Goal: Task Accomplishment & Management: Use online tool/utility

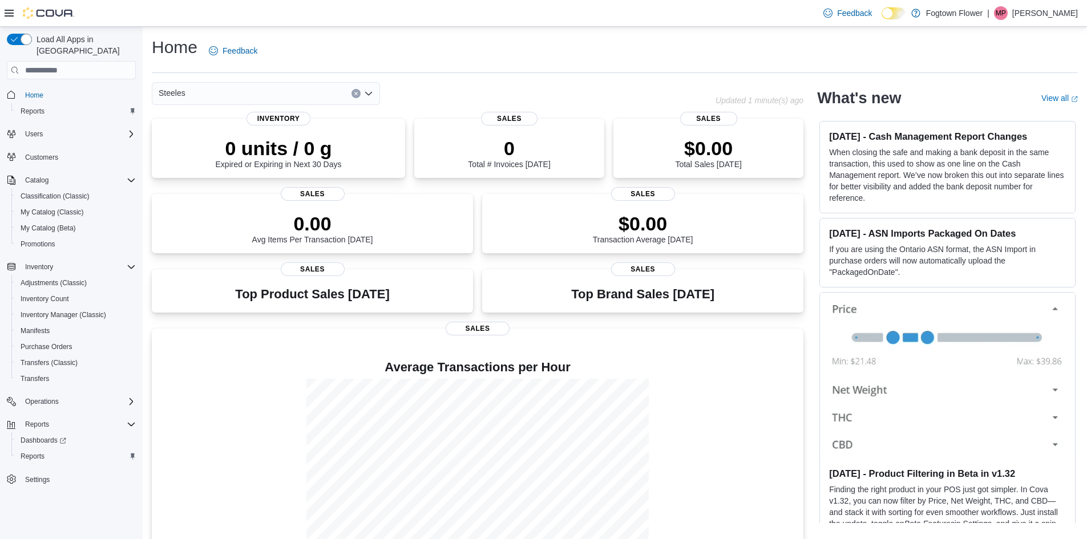
click at [285, 82] on div "Home Feedback Steeles Updated 1 minute(s) ago 0 units / 0 g Expired or Expiring…" at bounding box center [615, 299] width 944 height 544
click at [290, 99] on div "Steeles" at bounding box center [266, 93] width 228 height 23
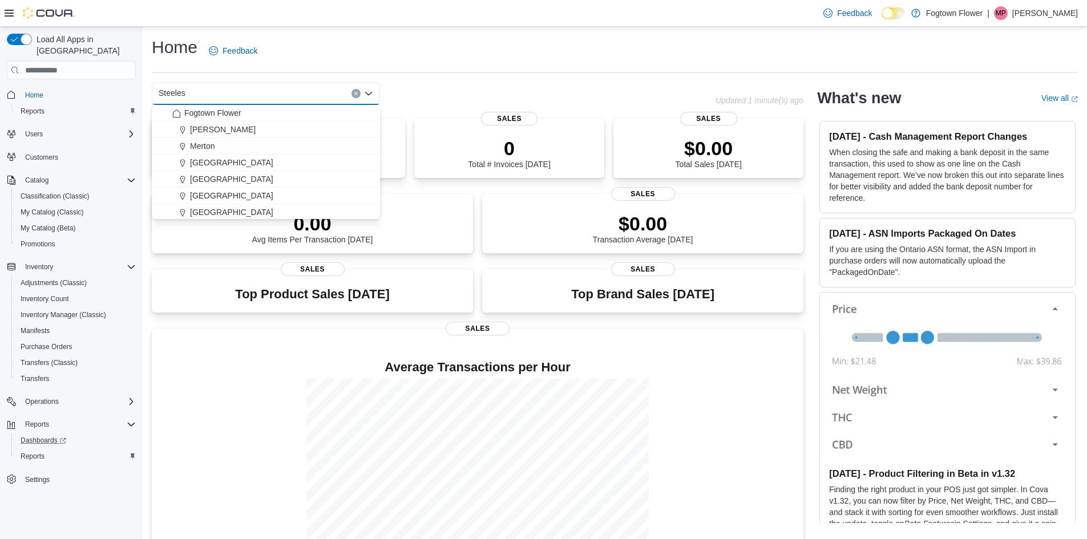
click at [42, 436] on link "Dashboards" at bounding box center [75, 441] width 129 height 16
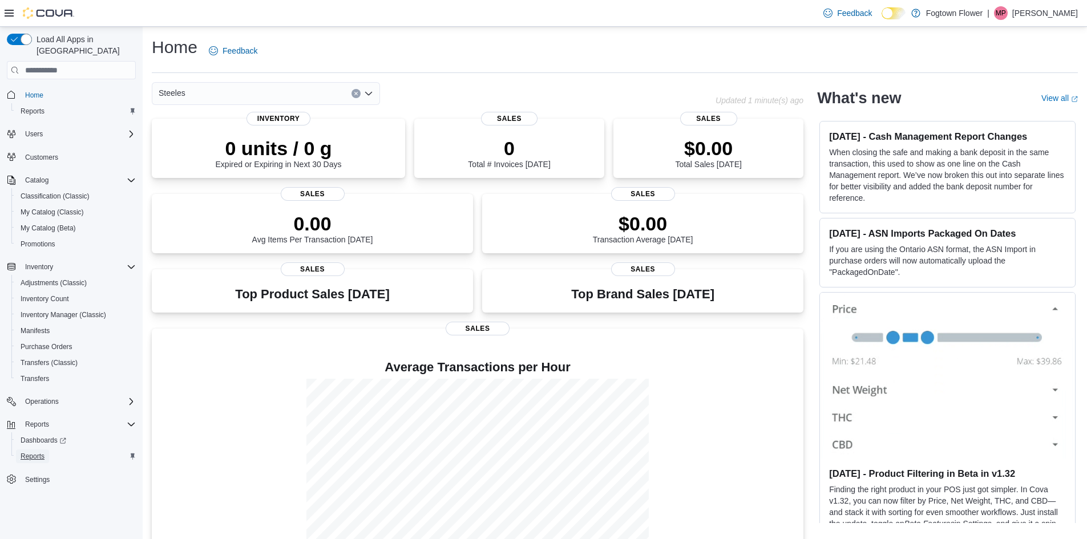
click at [43, 450] on span "Reports" at bounding box center [33, 457] width 24 height 14
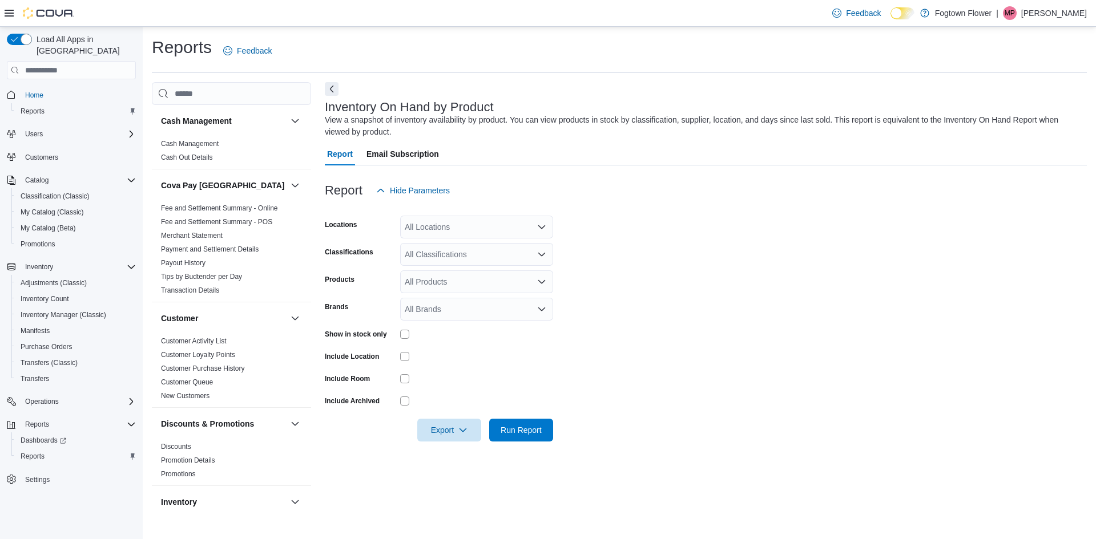
click at [467, 226] on div "All Locations" at bounding box center [476, 227] width 153 height 23
click at [444, 229] on div "All Locations" at bounding box center [476, 227] width 153 height 23
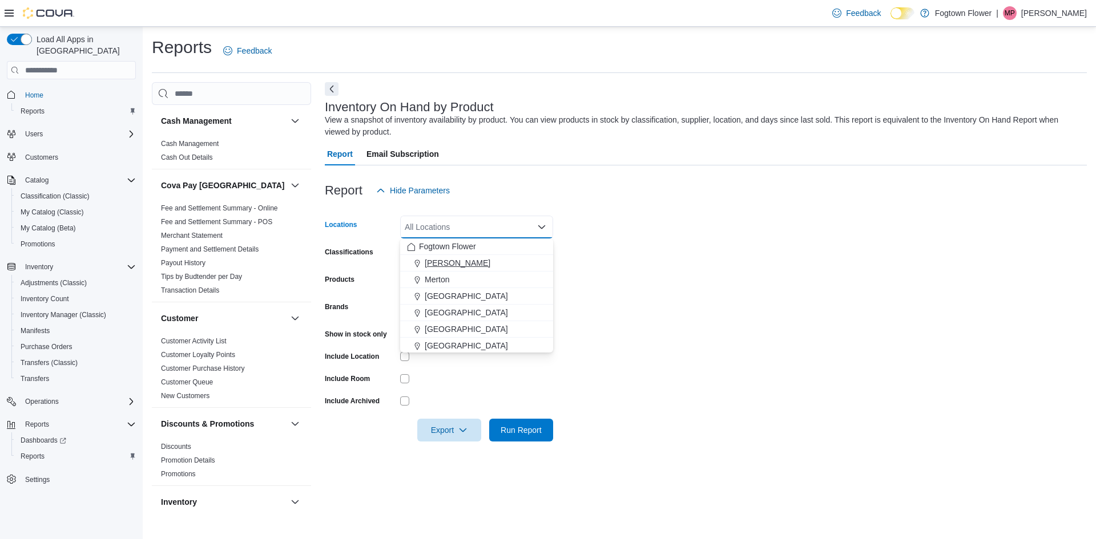
click at [441, 261] on span "[PERSON_NAME]" at bounding box center [458, 262] width 66 height 11
click at [667, 313] on form "Locations Finch Combo box. Selected. Finch. Press Backspace to delete Finch. Co…" at bounding box center [706, 322] width 762 height 240
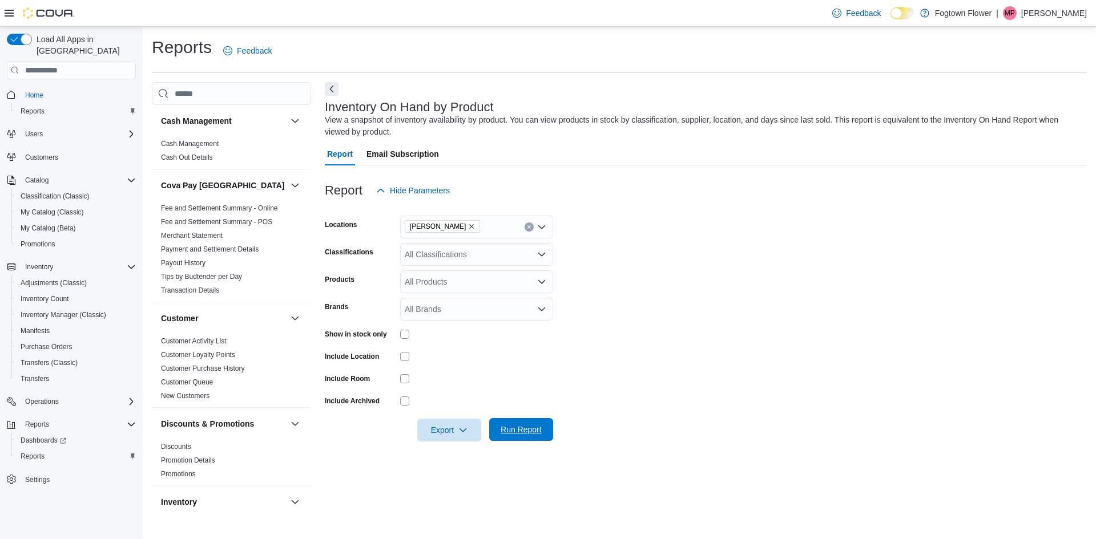
click at [524, 426] on span "Run Report" at bounding box center [520, 429] width 41 height 11
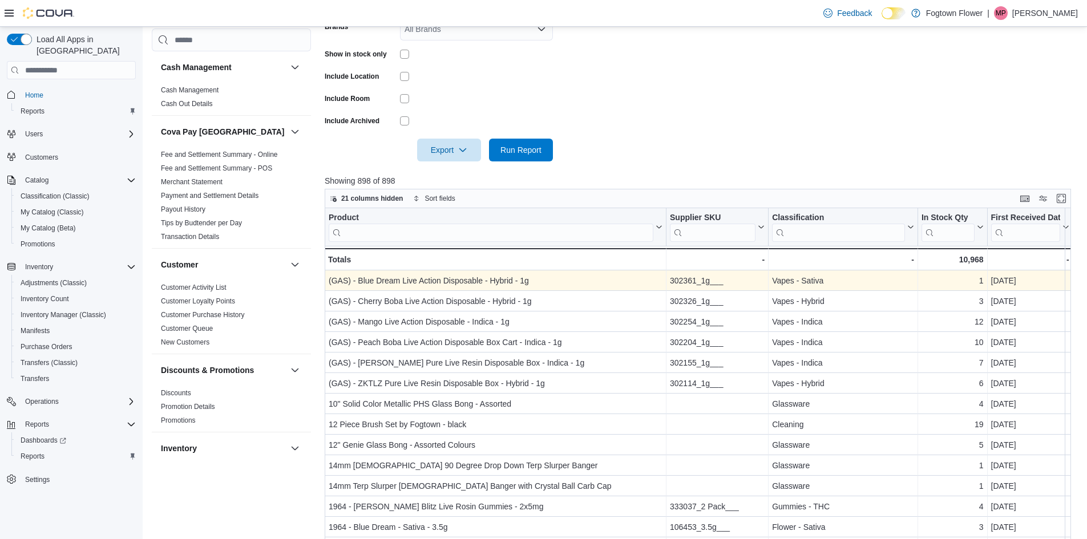
scroll to position [285, 0]
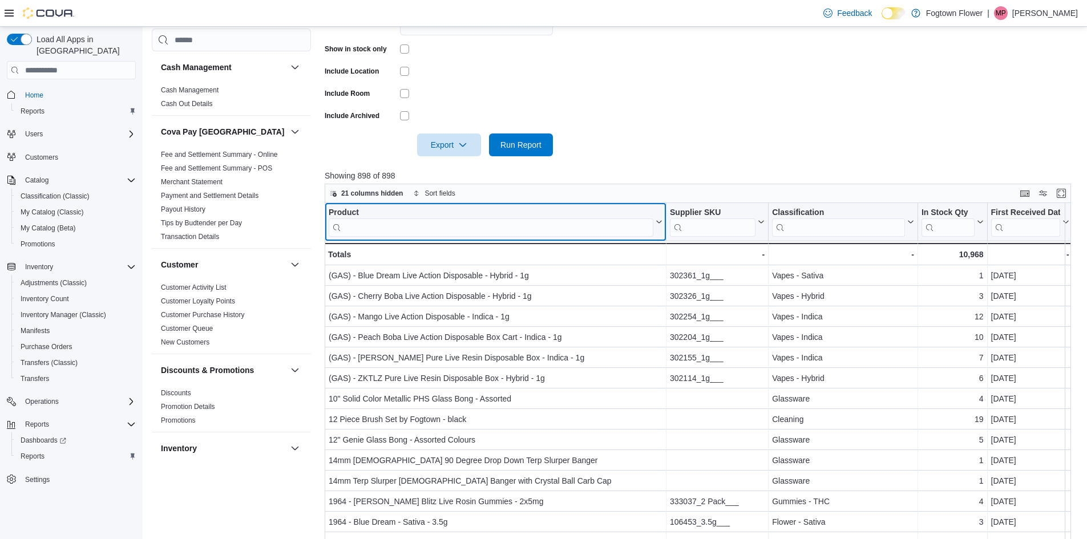
click at [640, 220] on input "search" at bounding box center [491, 228] width 325 height 18
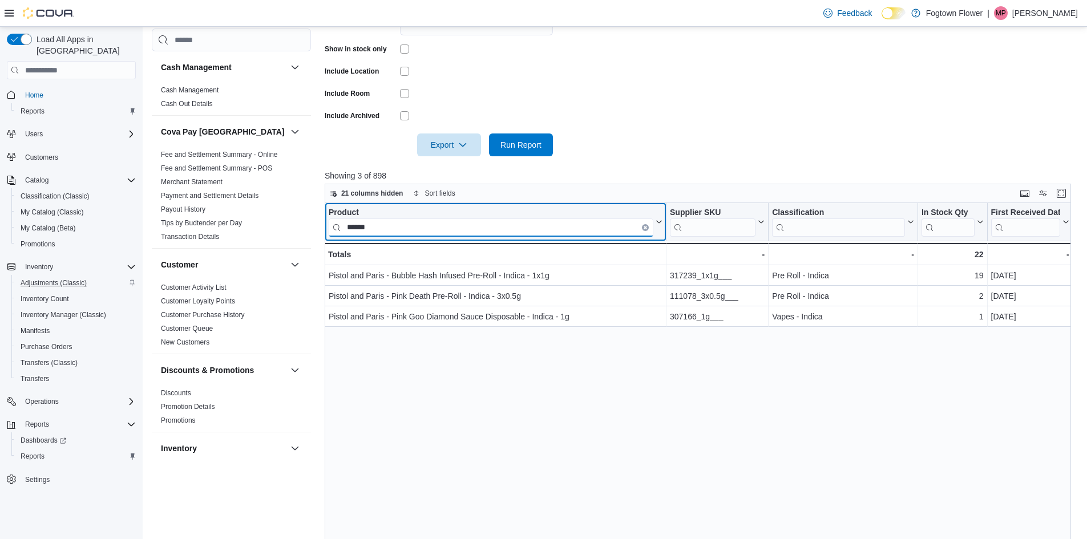
type input "******"
click at [646, 227] on icon "Clear input" at bounding box center [645, 228] width 2 height 2
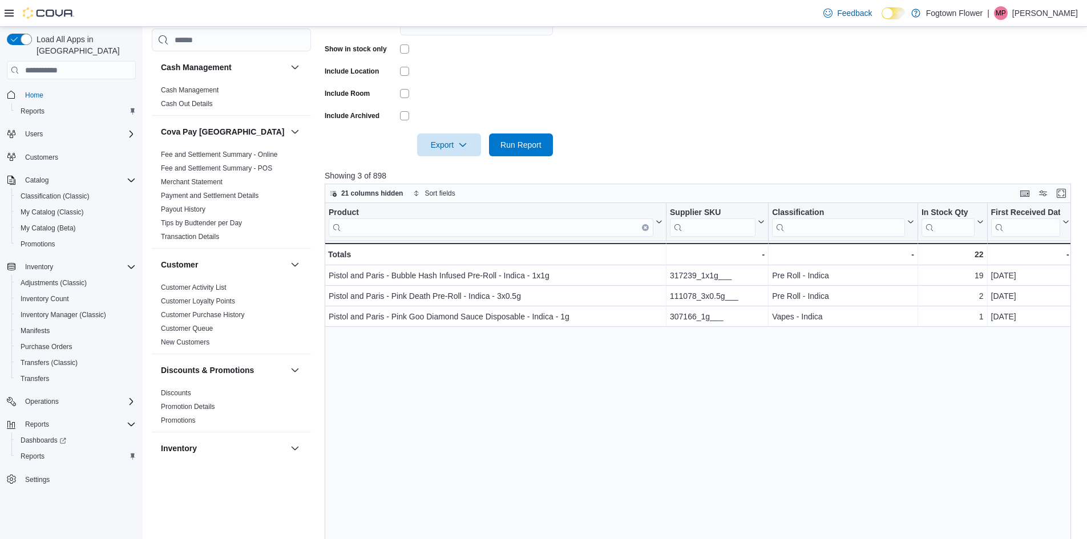
click at [613, 102] on form "Locations Finch Classifications All Classifications Products All Products Brand…" at bounding box center [702, 37] width 754 height 240
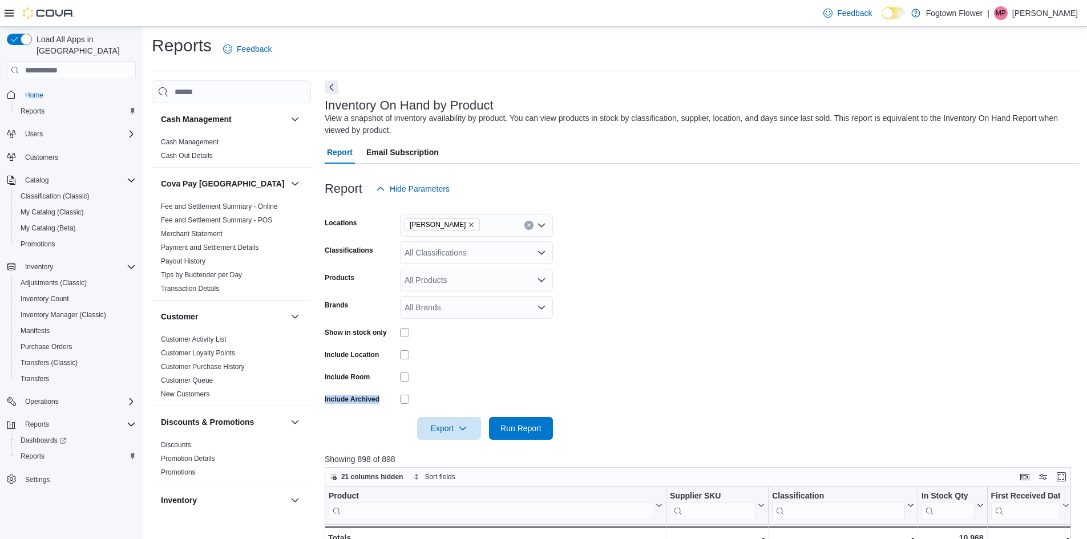
scroll to position [0, 0]
click at [657, 79] on div "Reports Feedback Cash Management Cash Management Cash Out Details Cova Pay Cana…" at bounding box center [615, 468] width 927 height 864
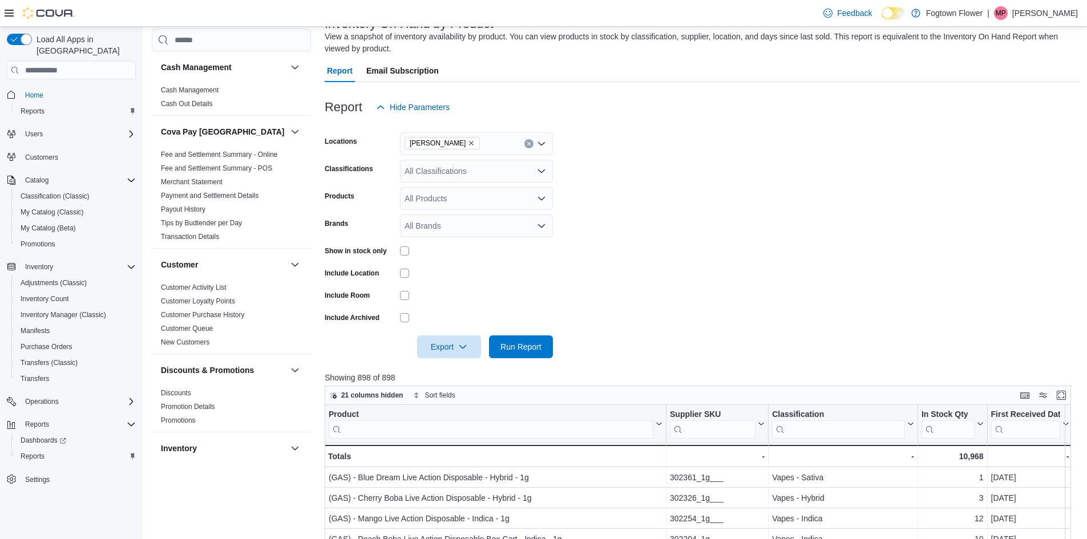
scroll to position [285, 0]
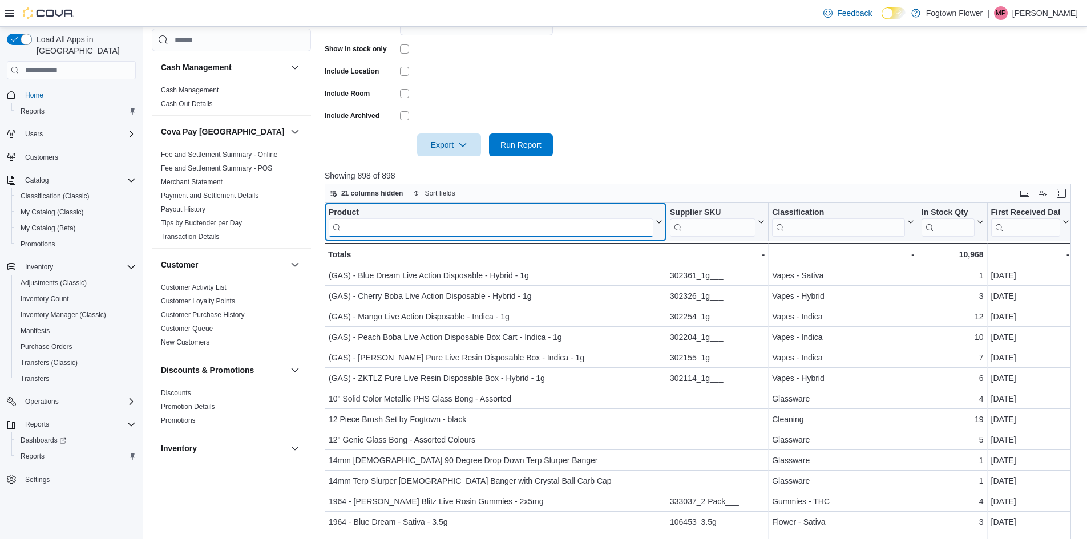
click at [545, 227] on input "search" at bounding box center [491, 228] width 325 height 18
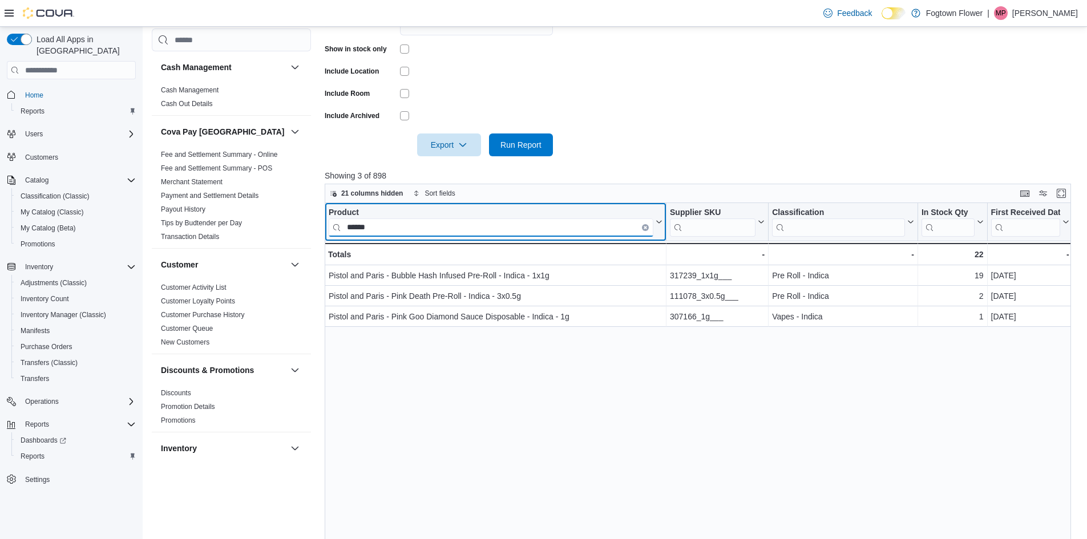
type input "******"
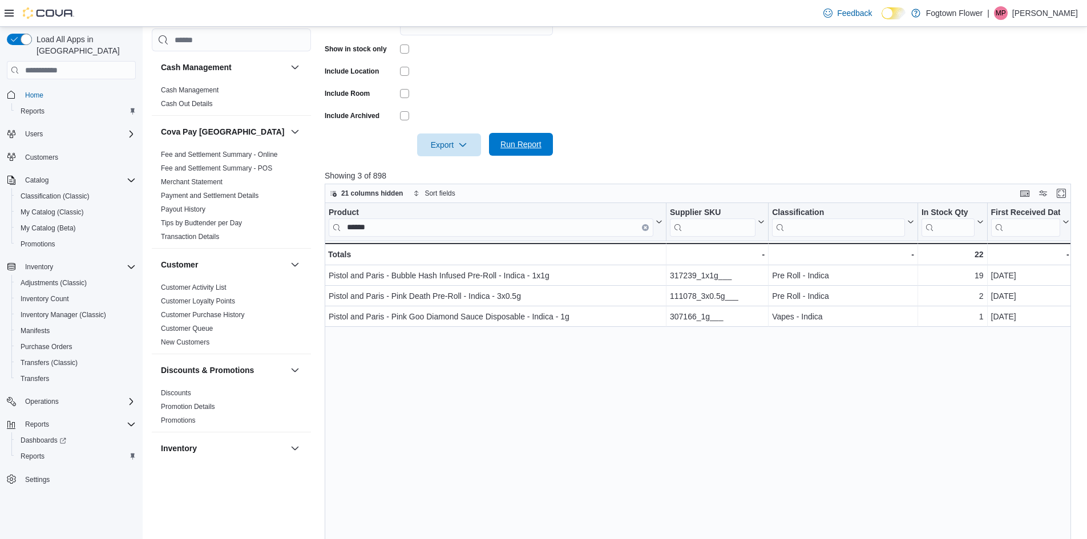
click at [528, 150] on span "Run Report" at bounding box center [520, 144] width 41 height 11
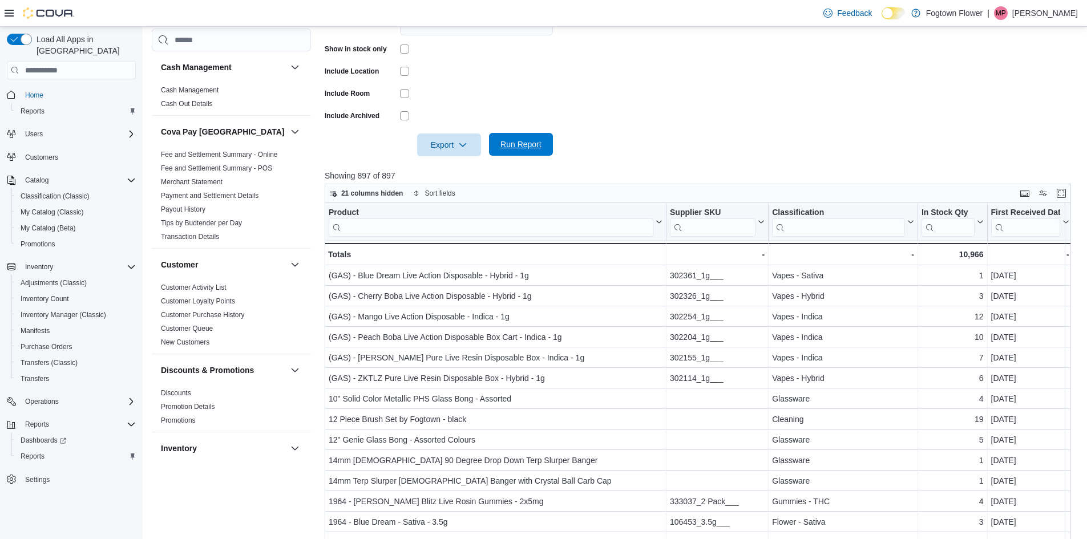
click at [517, 144] on span "Run Report" at bounding box center [520, 144] width 41 height 11
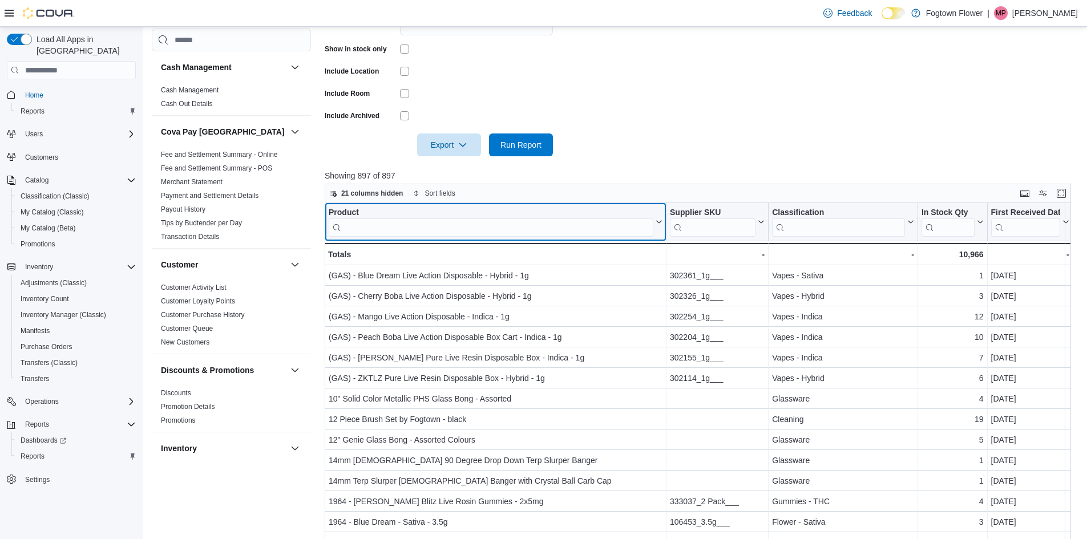
click at [458, 229] on input "search" at bounding box center [491, 228] width 325 height 18
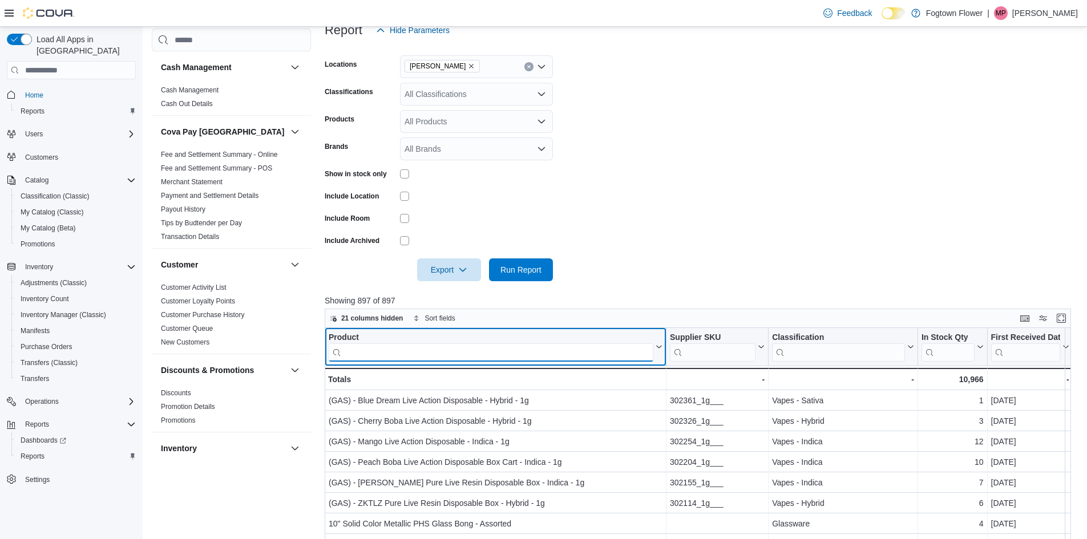
scroll to position [114, 0]
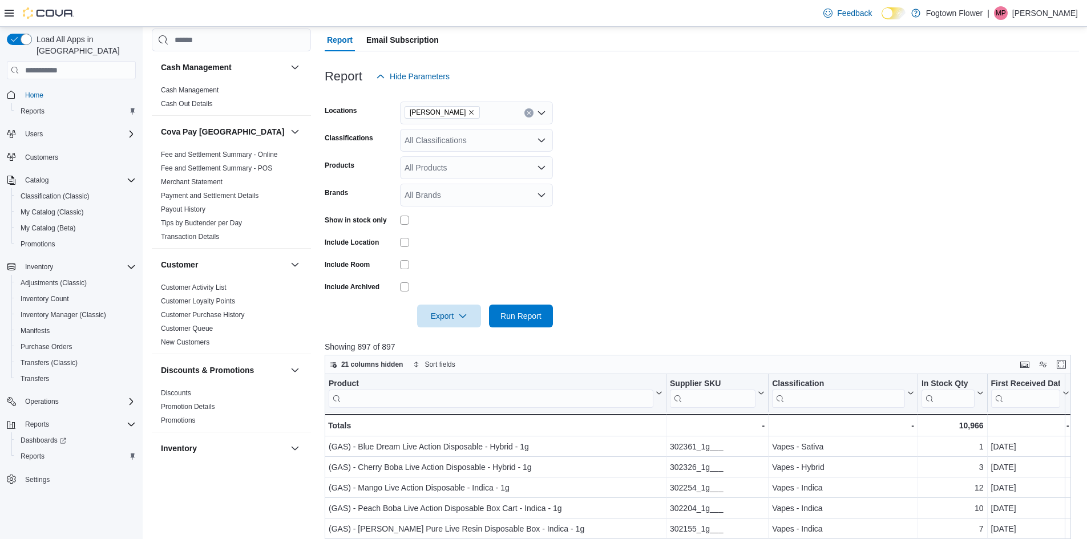
click at [527, 116] on button "Clear input" at bounding box center [528, 112] width 9 height 9
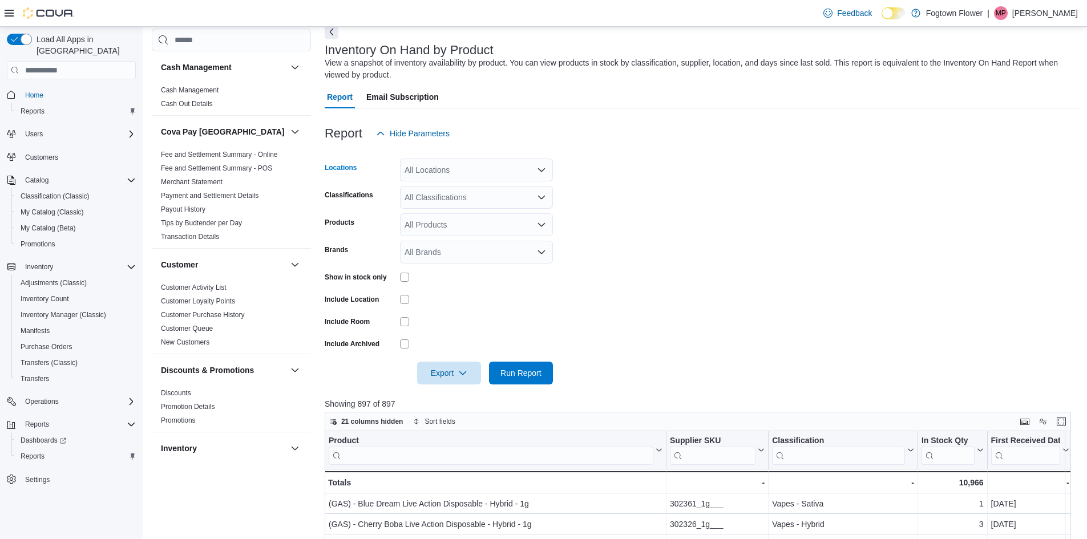
drag, startPoint x: 486, startPoint y: 138, endPoint x: 486, endPoint y: 162, distance: 24.5
click at [484, 144] on div "Report Hide Parameters" at bounding box center [702, 133] width 754 height 23
click at [487, 164] on div "All Locations" at bounding box center [476, 170] width 153 height 23
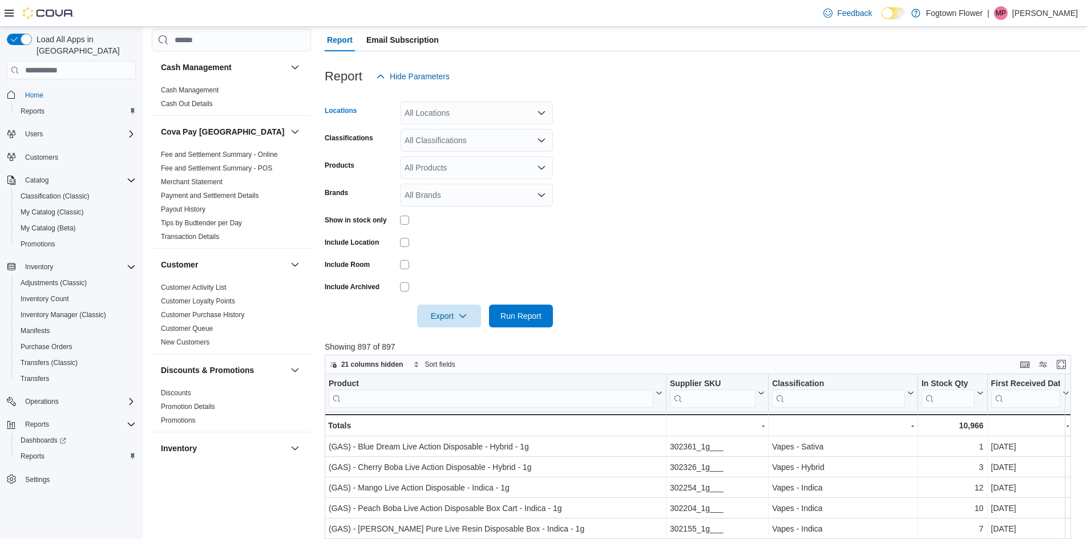
click at [477, 120] on div "All Locations Combo box. Selected. Combo box input. All Locations. Type some te…" at bounding box center [476, 113] width 153 height 23
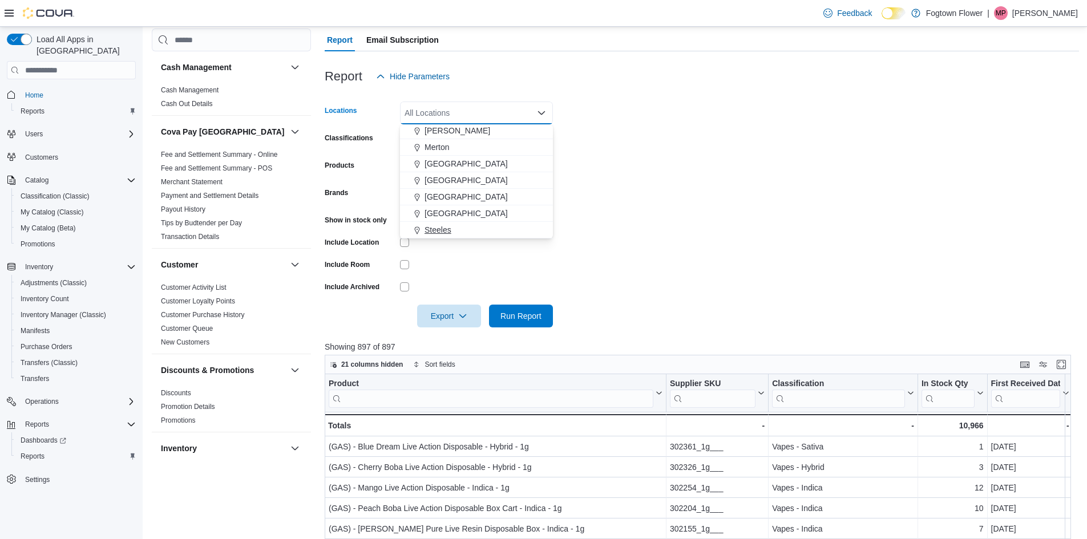
click at [470, 224] on div "Steeles" at bounding box center [476, 229] width 139 height 11
click at [657, 237] on form "Locations Steeles Combo box. Selected. Steeles. Press Backspace to delete Steel…" at bounding box center [702, 208] width 754 height 240
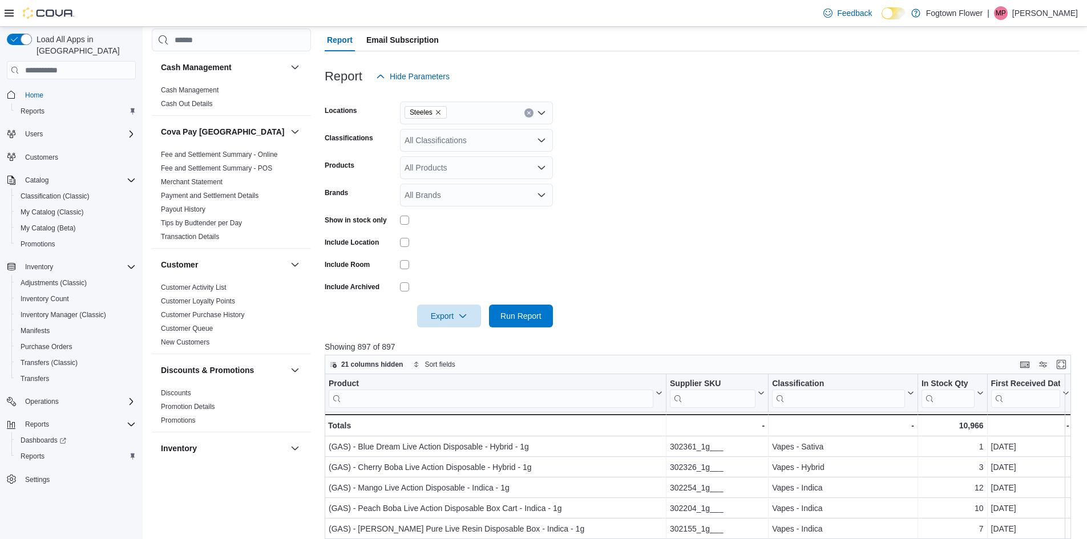
click at [462, 193] on div "All Brands" at bounding box center [476, 195] width 153 height 23
type input "****"
click at [459, 236] on span "DIME Industries" at bounding box center [476, 230] width 139 height 11
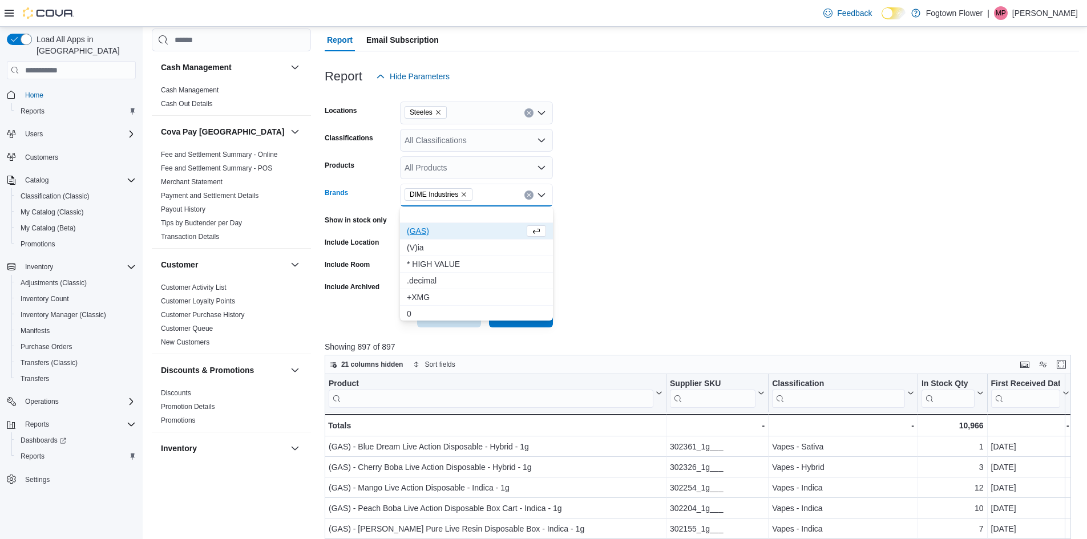
click at [518, 353] on div at bounding box center [702, 354] width 754 height 2
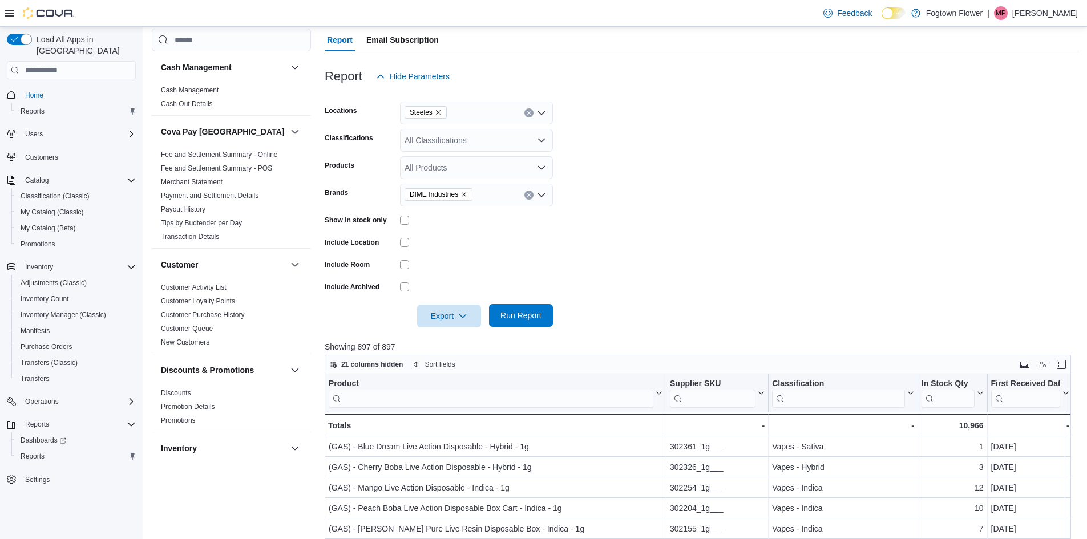
click at [510, 313] on span "Run Report" at bounding box center [520, 315] width 41 height 11
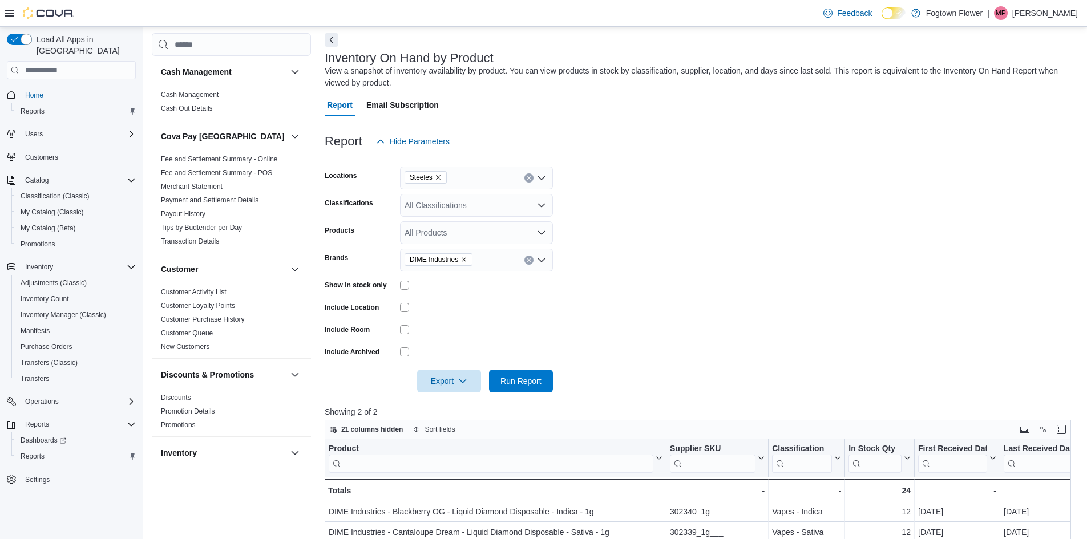
scroll to position [28, 0]
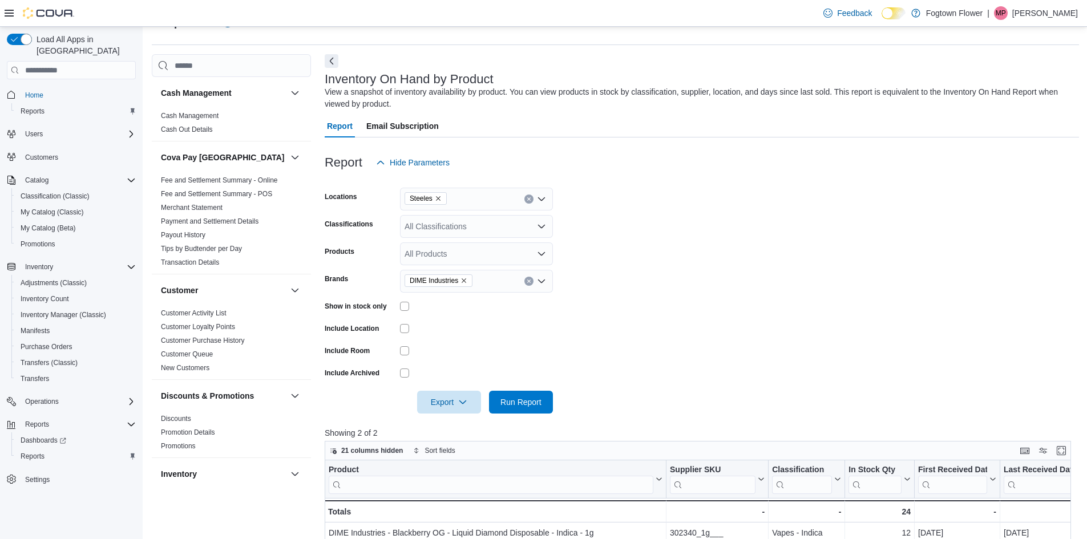
click at [680, 247] on form "Locations Steeles Classifications All Classifications Products All Products Bra…" at bounding box center [702, 294] width 754 height 240
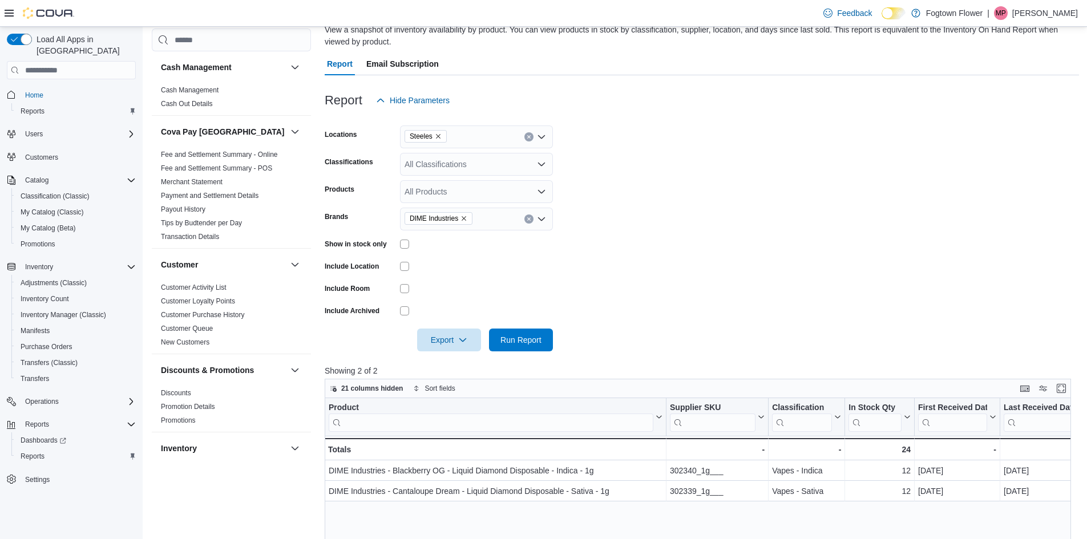
scroll to position [85, 0]
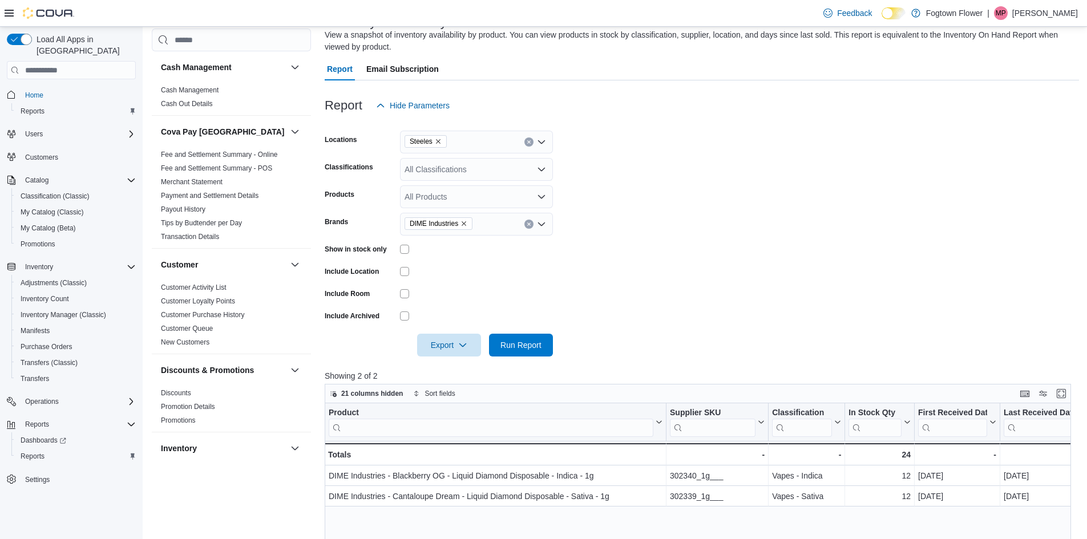
click at [527, 228] on button "Clear input" at bounding box center [528, 224] width 9 height 9
click at [653, 328] on div at bounding box center [702, 329] width 754 height 9
click at [517, 341] on span "Run Report" at bounding box center [520, 344] width 41 height 11
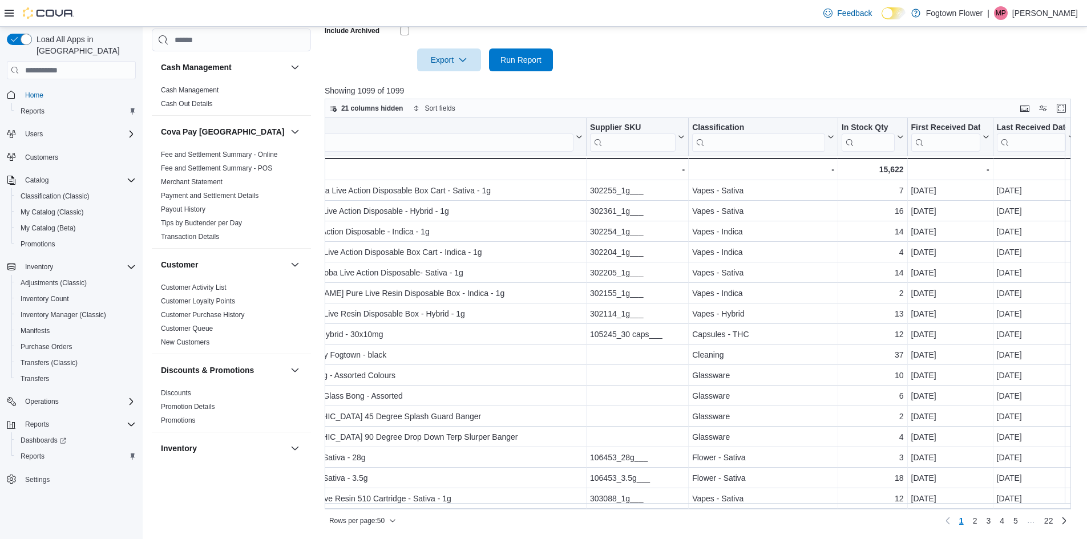
scroll to position [0, 86]
click at [980, 137] on icon at bounding box center [984, 137] width 9 height 7
click at [951, 190] on span "Sort High-Low" at bounding box center [949, 194] width 43 height 9
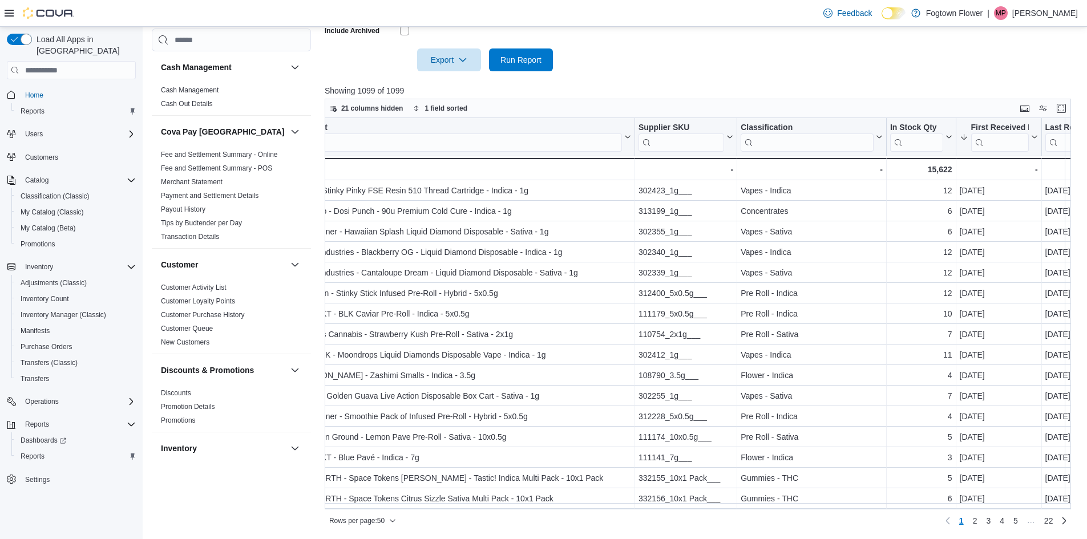
scroll to position [0, 0]
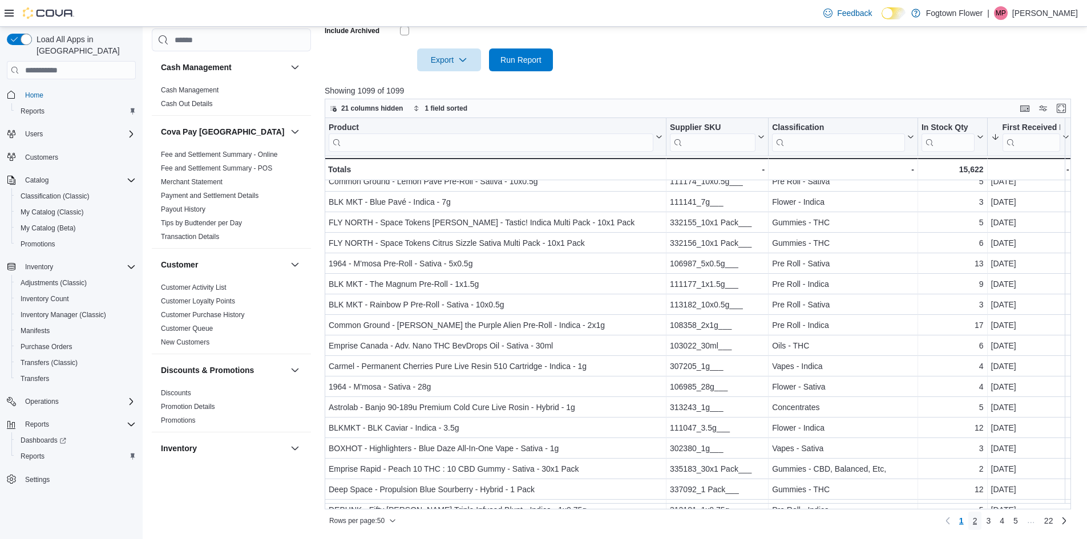
click at [977, 520] on span "2" at bounding box center [975, 520] width 5 height 11
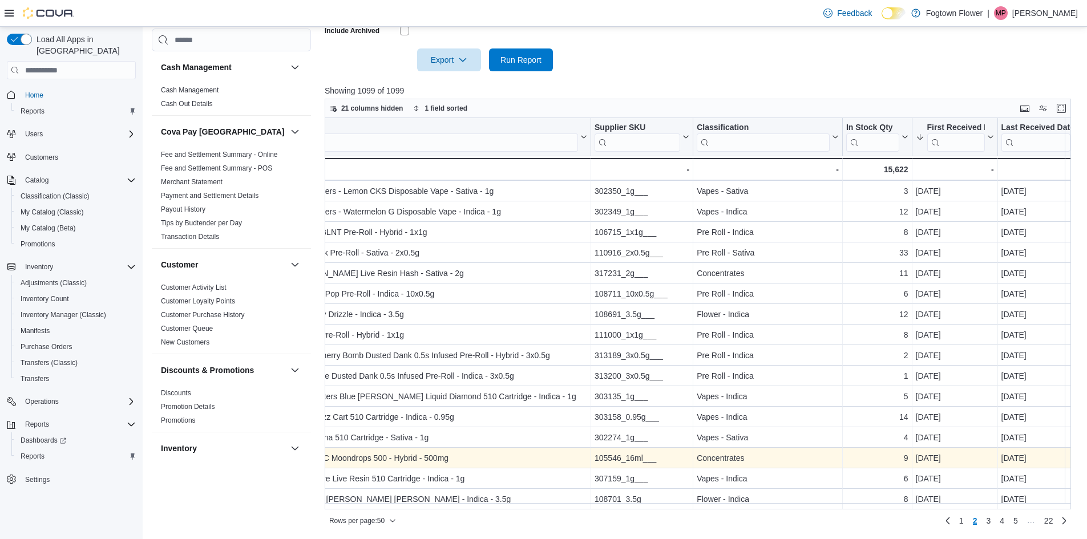
scroll to position [704, 75]
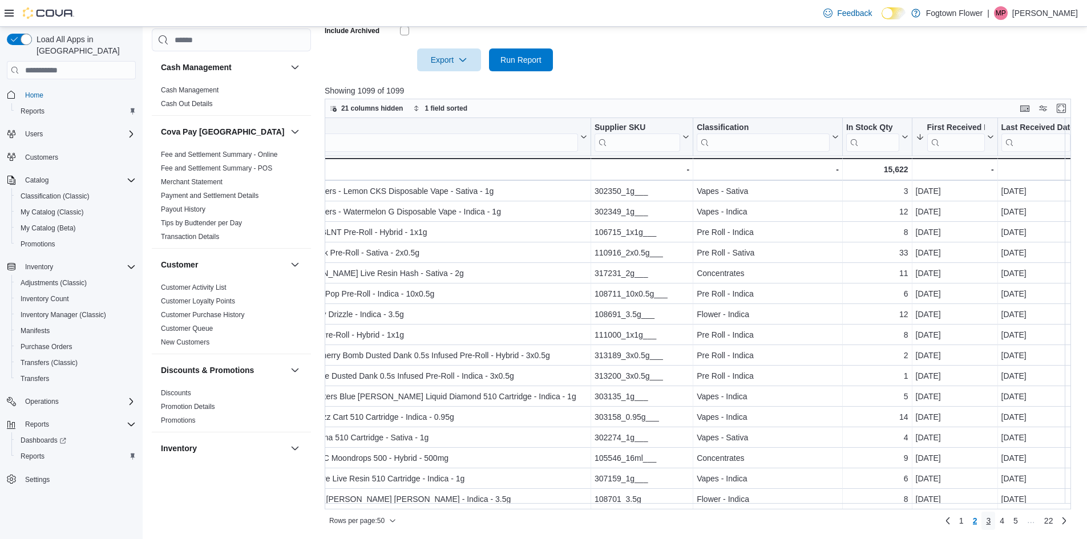
click at [991, 521] on span "3" at bounding box center [988, 520] width 5 height 11
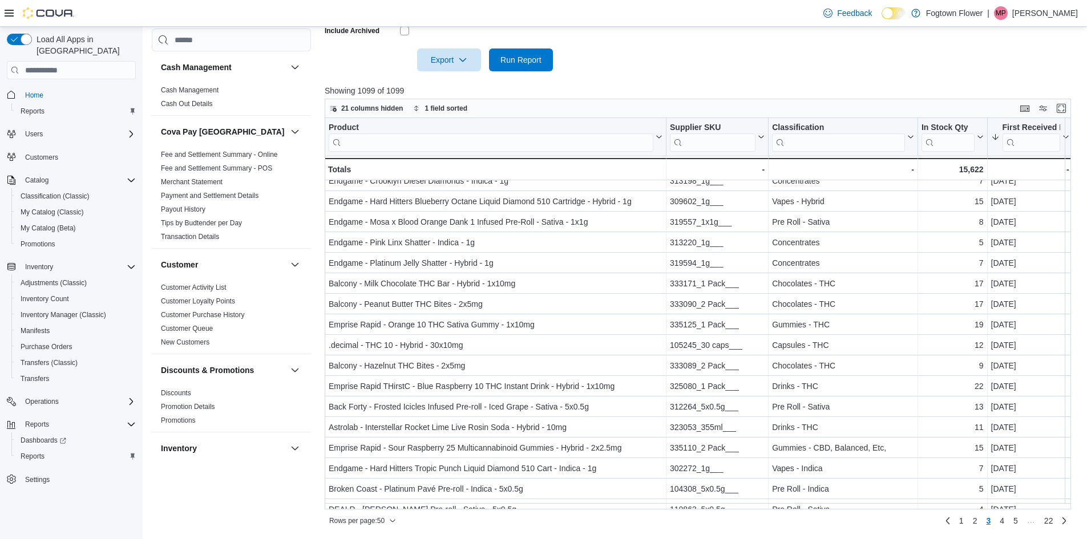
scroll to position [122, 0]
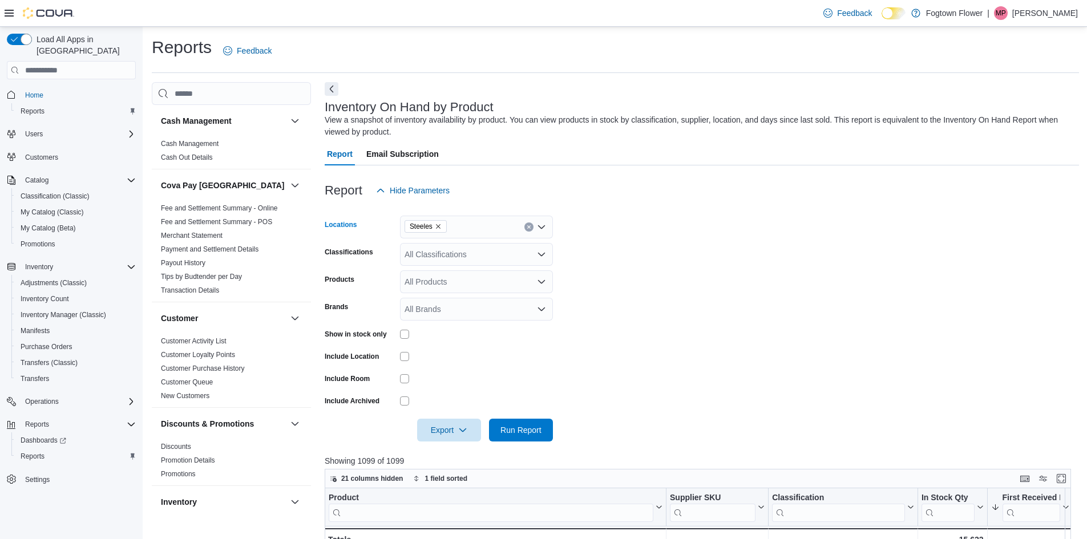
click at [433, 223] on span "Steeles" at bounding box center [426, 226] width 32 height 11
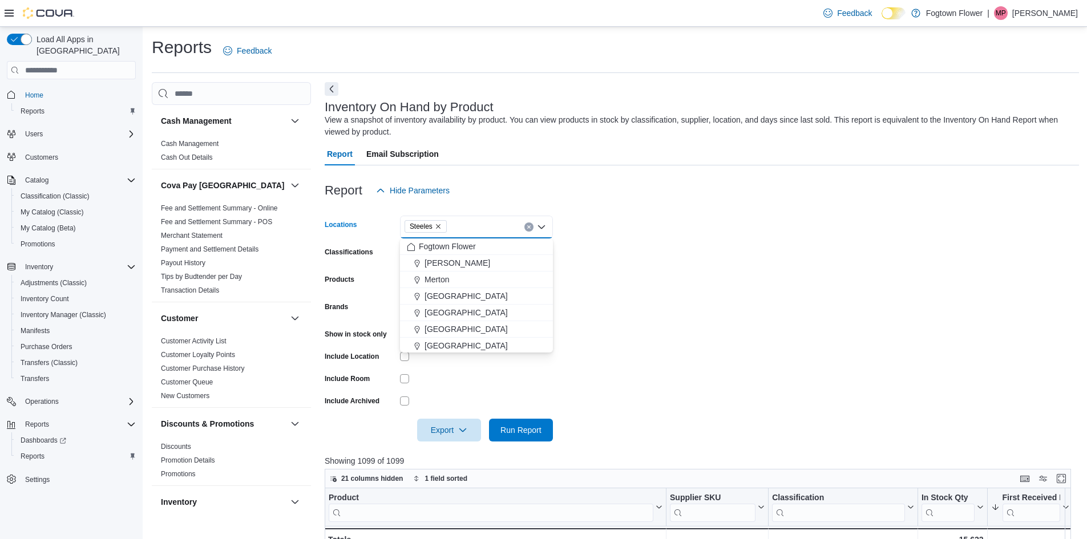
click at [437, 224] on icon "Remove Steeles from selection in this group" at bounding box center [438, 226] width 7 height 7
click at [459, 270] on button "[PERSON_NAME]" at bounding box center [476, 263] width 153 height 17
click at [640, 361] on form "Locations Finch Combo box. Selected. Finch. Press Backspace to delete Finch. Co…" at bounding box center [702, 322] width 754 height 240
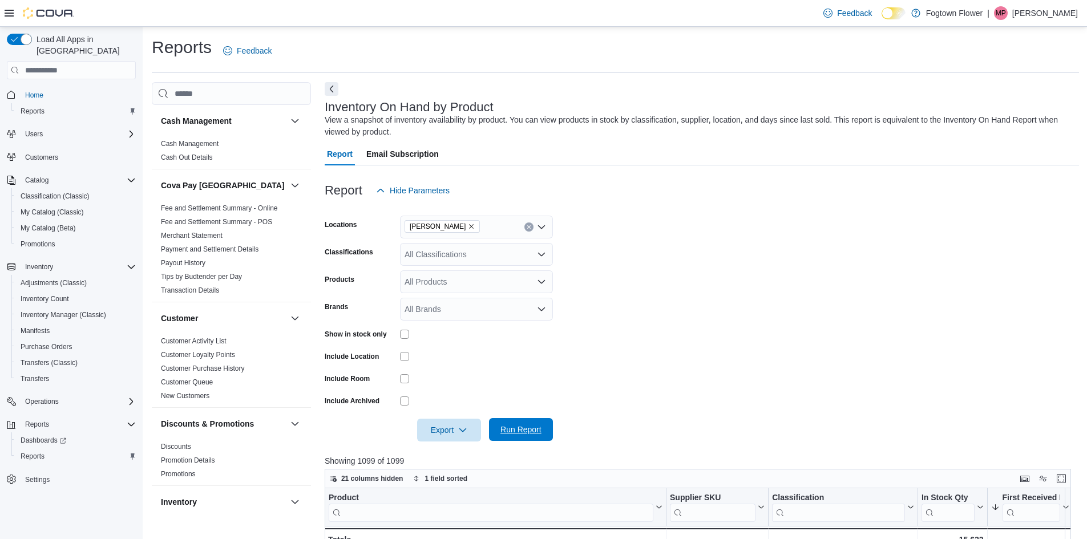
click at [532, 422] on span "Run Report" at bounding box center [521, 429] width 50 height 23
drag, startPoint x: 699, startPoint y: 196, endPoint x: 633, endPoint y: 189, distance: 66.5
click at [633, 189] on div "Report Hide Parameters" at bounding box center [702, 190] width 754 height 23
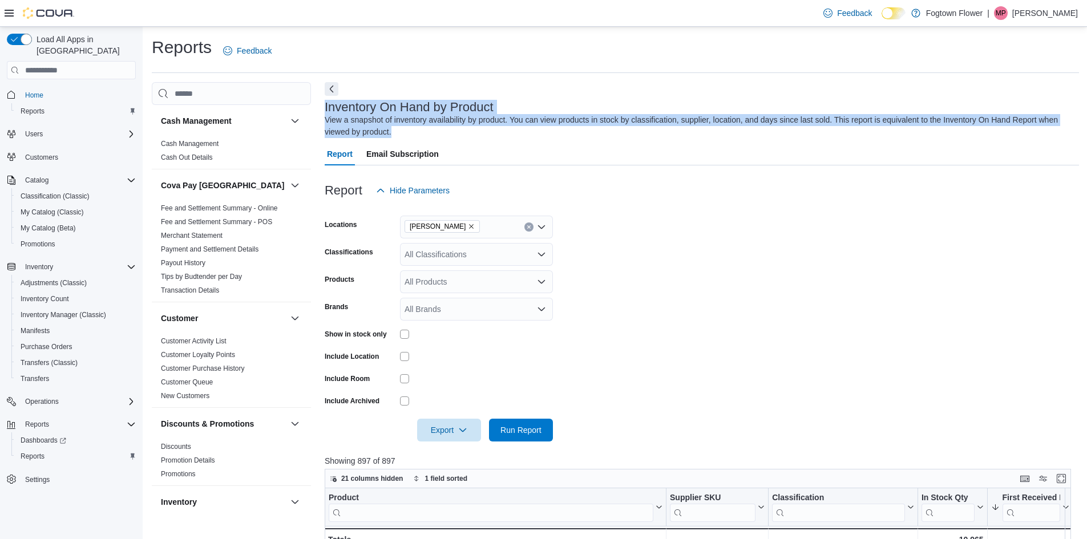
drag, startPoint x: 454, startPoint y: 132, endPoint x: 324, endPoint y: 108, distance: 132.4
click at [324, 108] on div "Cash Management Cash Management Cash Out Details Cova Pay Canada Fee and Settle…" at bounding box center [615, 491] width 927 height 818
drag, startPoint x: 324, startPoint y: 108, endPoint x: 437, endPoint y: 137, distance: 117.2
click at [437, 137] on div "Cash Management Cash Management Cash Out Details Cova Pay Canada Fee and Settle…" at bounding box center [615, 491] width 927 height 818
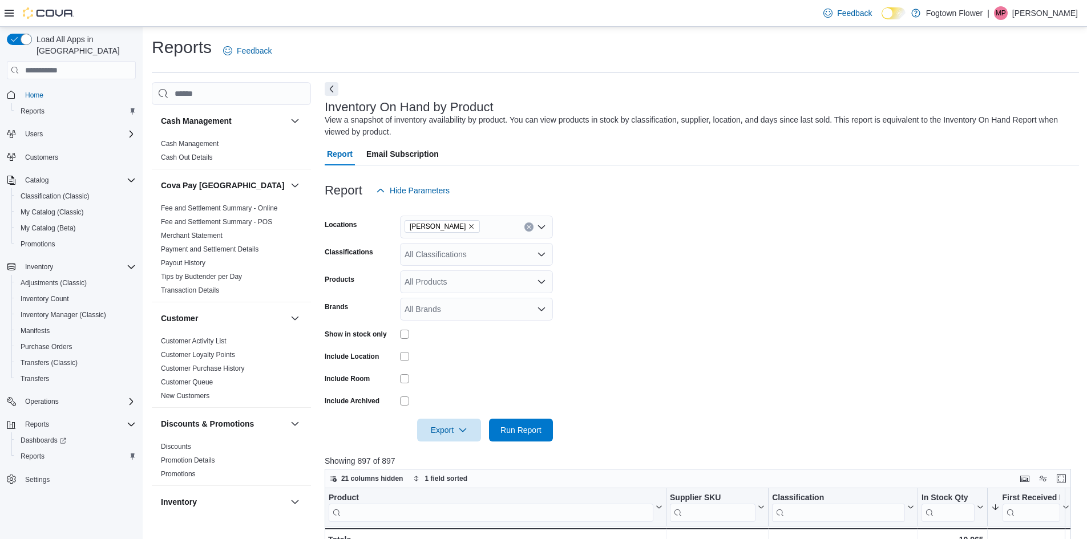
click at [455, 134] on div "View a snapshot of inventory availability by product. You can view products in …" at bounding box center [699, 126] width 749 height 24
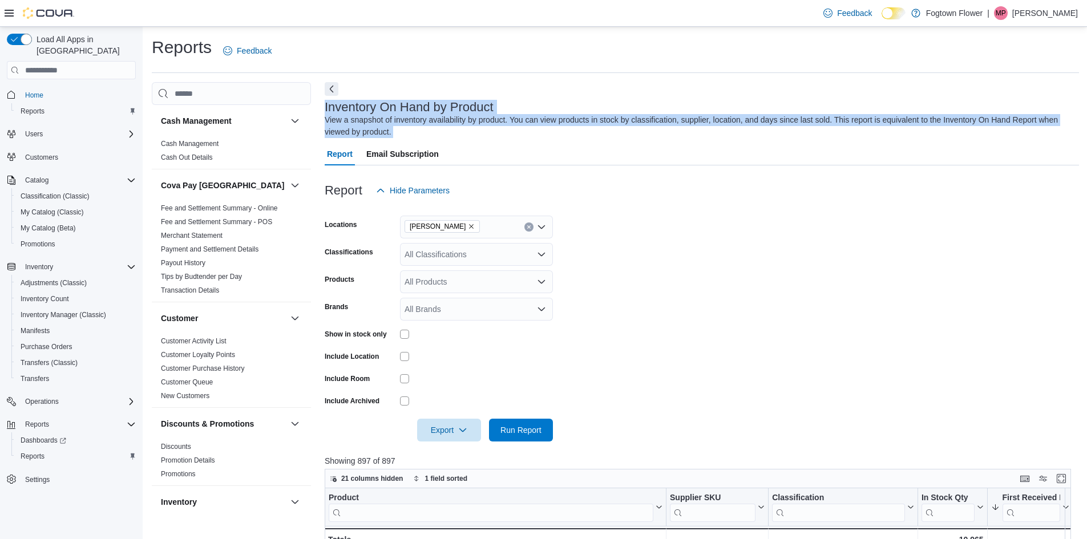
drag, startPoint x: 455, startPoint y: 134, endPoint x: 333, endPoint y: 110, distance: 123.9
click at [320, 104] on div "Cash Management Cash Management Cash Out Details Cova Pay Canada Fee and Settle…" at bounding box center [615, 491] width 927 height 818
click at [336, 112] on h3 "Inventory On Hand by Product" at bounding box center [409, 107] width 169 height 14
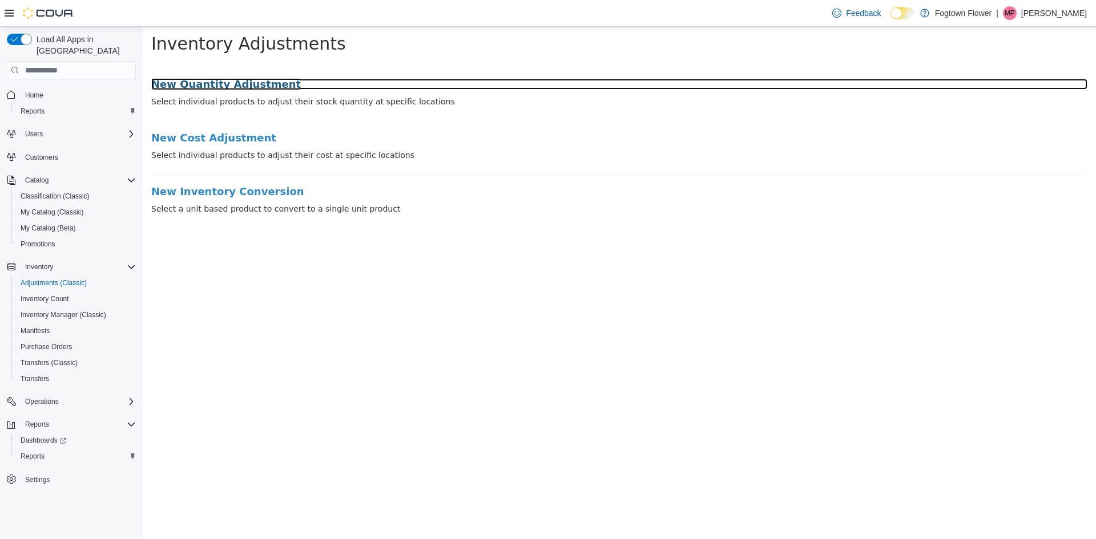
click at [243, 86] on h3 "New Quantity Adjustment" at bounding box center [619, 84] width 936 height 11
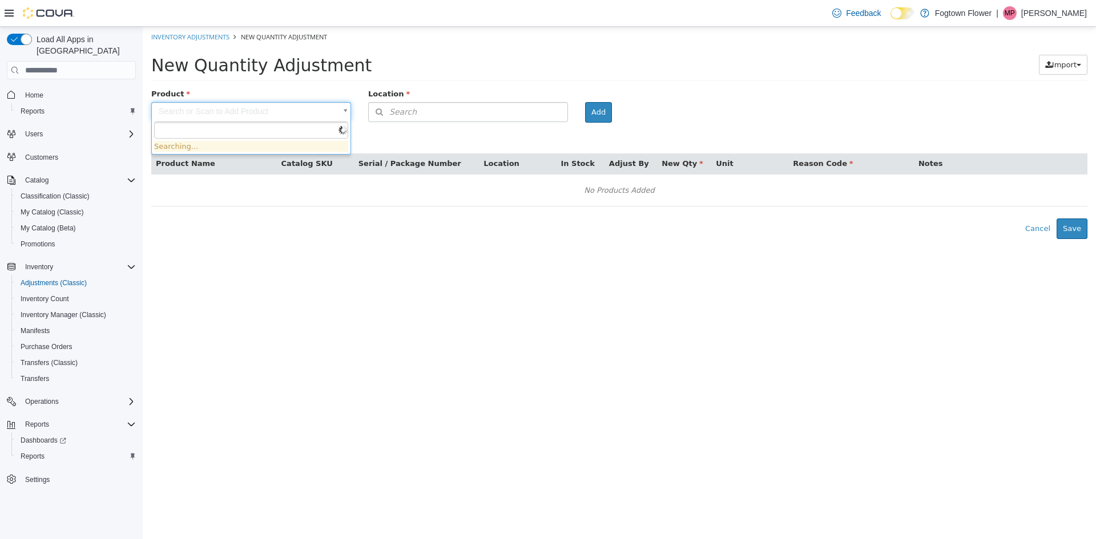
click at [325, 115] on body "× Inventory Adjustments New Quantity Adjustment New Quantity Adjustment Import …" at bounding box center [619, 133] width 953 height 212
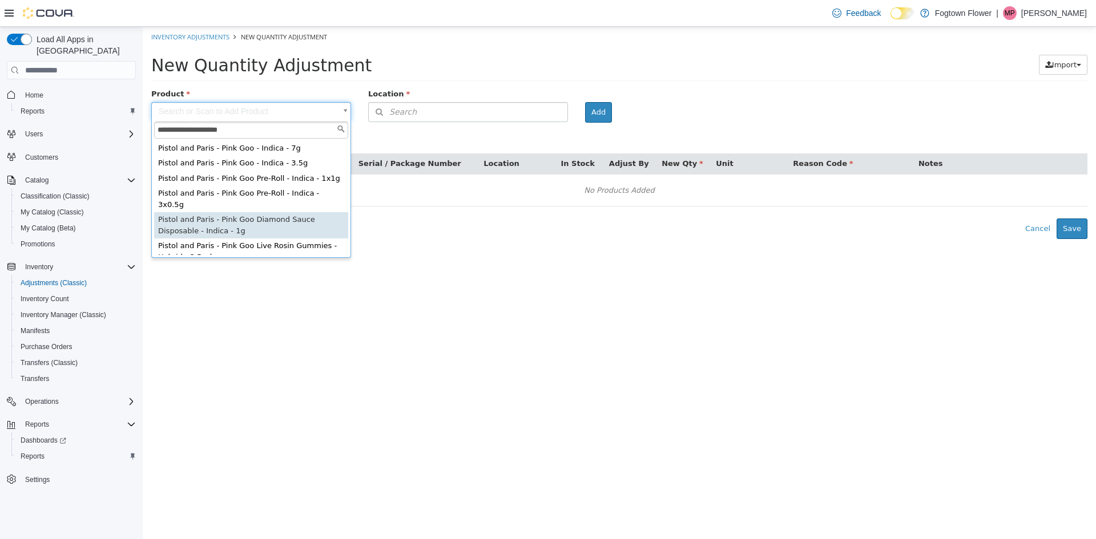
type input "**********"
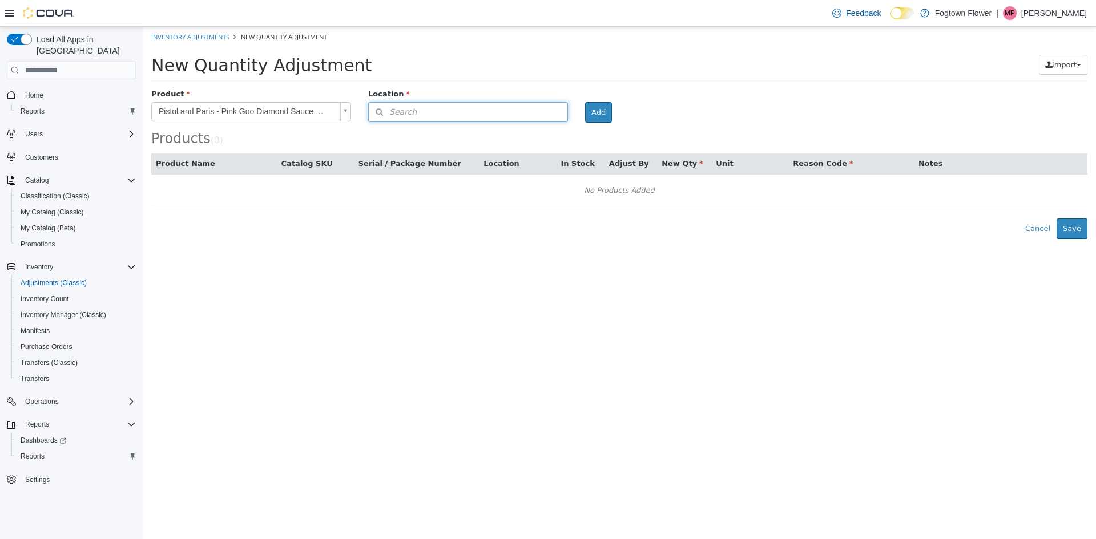
click at [435, 119] on button "Search" at bounding box center [468, 112] width 200 height 20
click at [598, 110] on button "Add" at bounding box center [598, 112] width 27 height 21
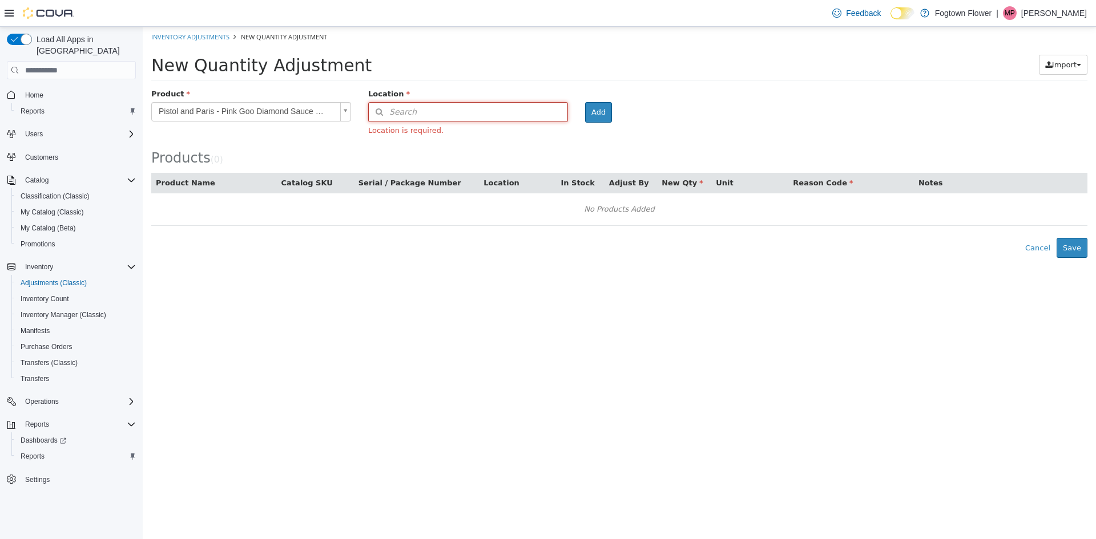
click at [516, 107] on button "Search" at bounding box center [468, 112] width 200 height 20
click at [515, 109] on input "**" at bounding box center [467, 113] width 157 height 20
click at [511, 112] on input "**" at bounding box center [467, 113] width 157 height 20
drag, startPoint x: 489, startPoint y: 118, endPoint x: 349, endPoint y: 112, distance: 139.9
click at [350, 88] on form "**********" at bounding box center [619, 88] width 936 height 0
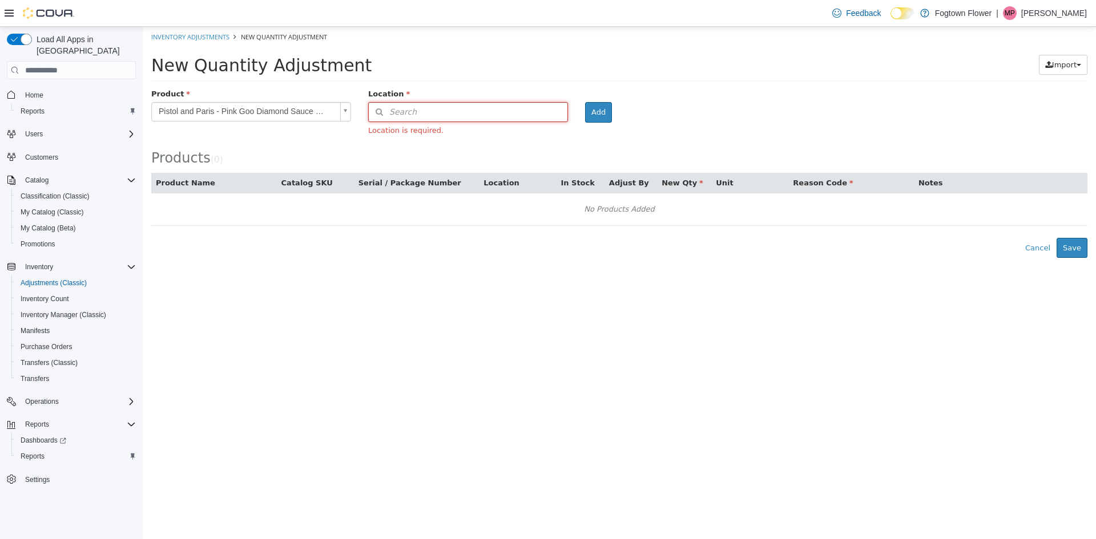
click at [435, 109] on button "Search" at bounding box center [468, 112] width 200 height 20
type input "***"
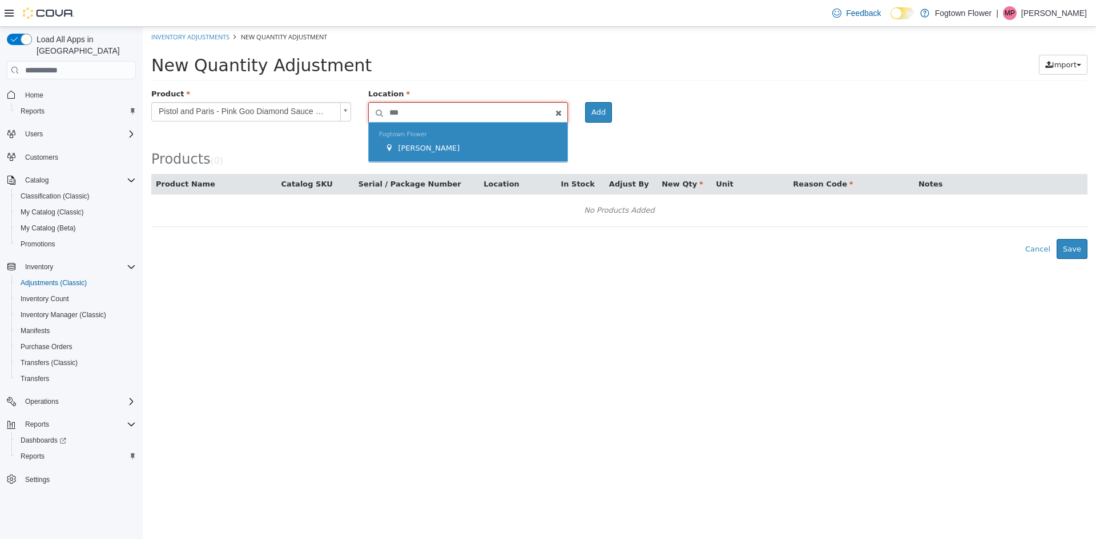
drag, startPoint x: 442, startPoint y: 108, endPoint x: 429, endPoint y: 146, distance: 39.3
click at [429, 145] on div "[PERSON_NAME]" at bounding box center [471, 148] width 172 height 11
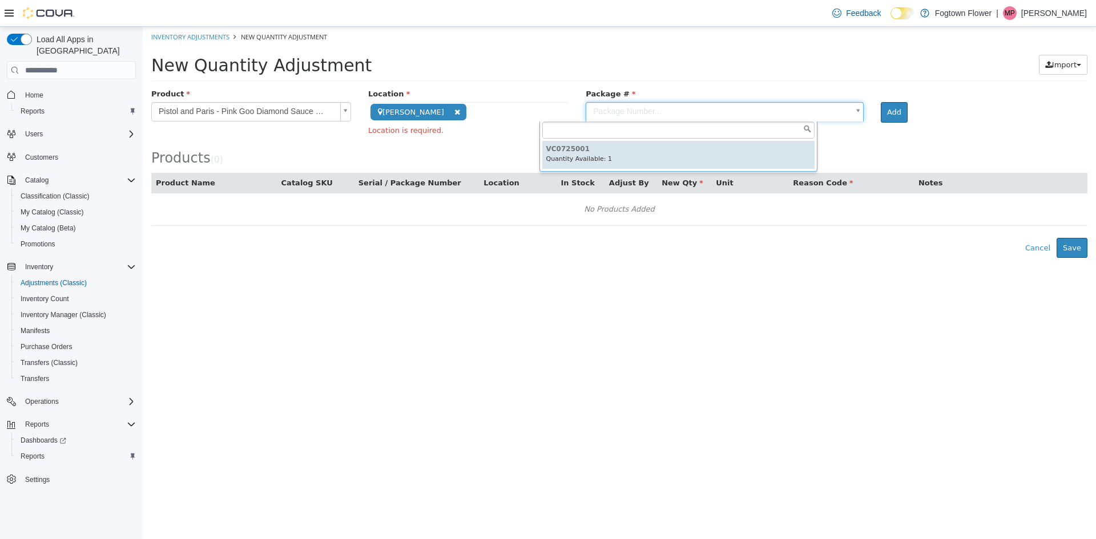
click at [594, 120] on body "**********" at bounding box center [619, 142] width 953 height 231
type input "*********"
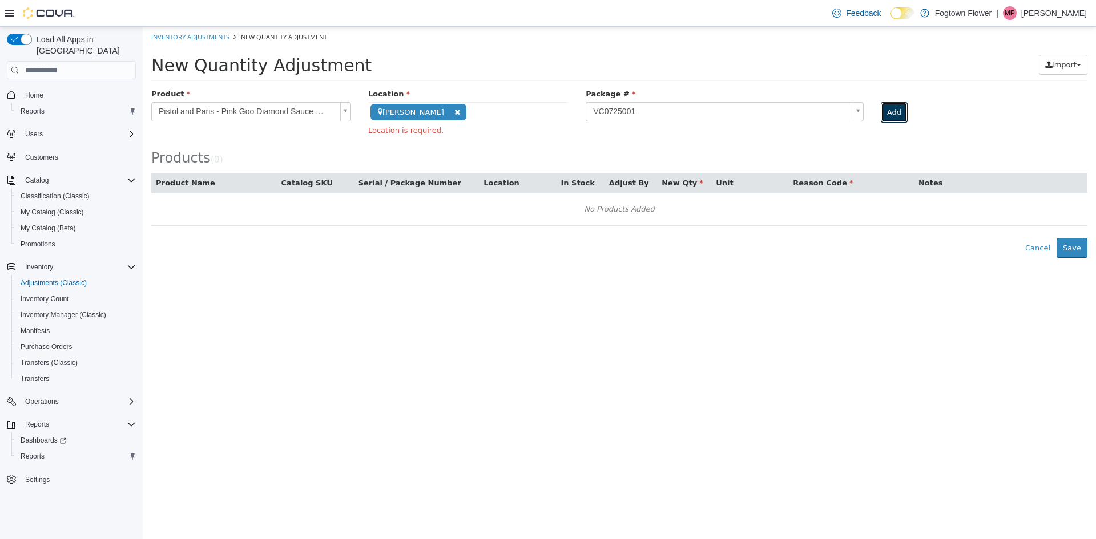
click at [880, 115] on button "Add" at bounding box center [893, 112] width 27 height 21
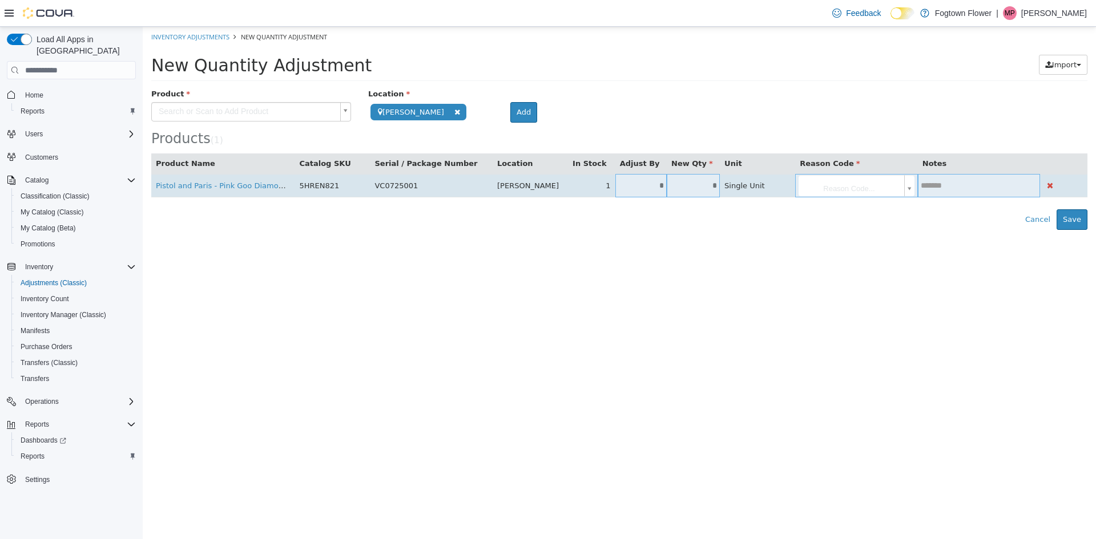
click at [714, 184] on input "*" at bounding box center [692, 185] width 53 height 9
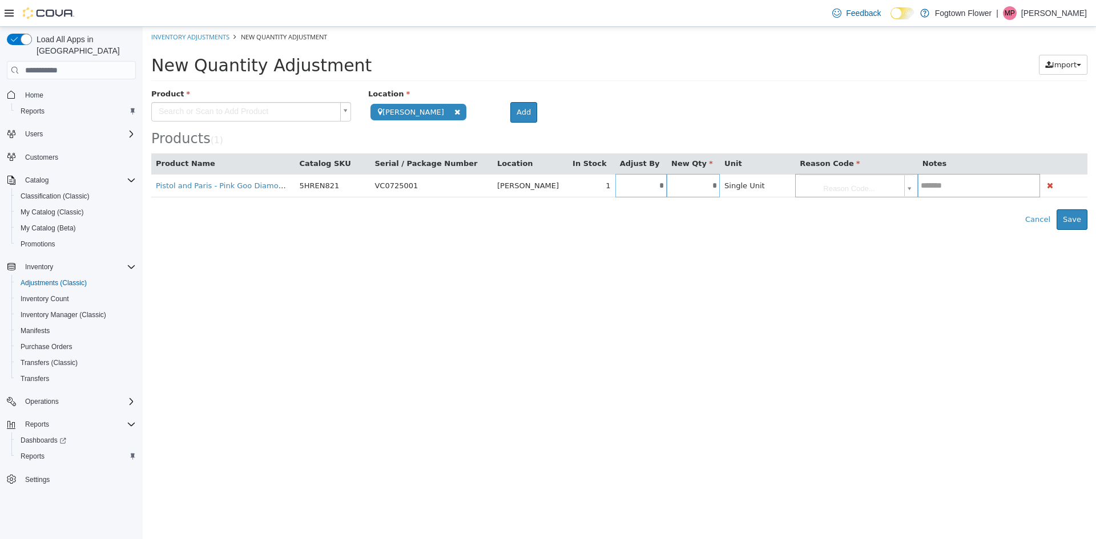
type input "*"
type input "**"
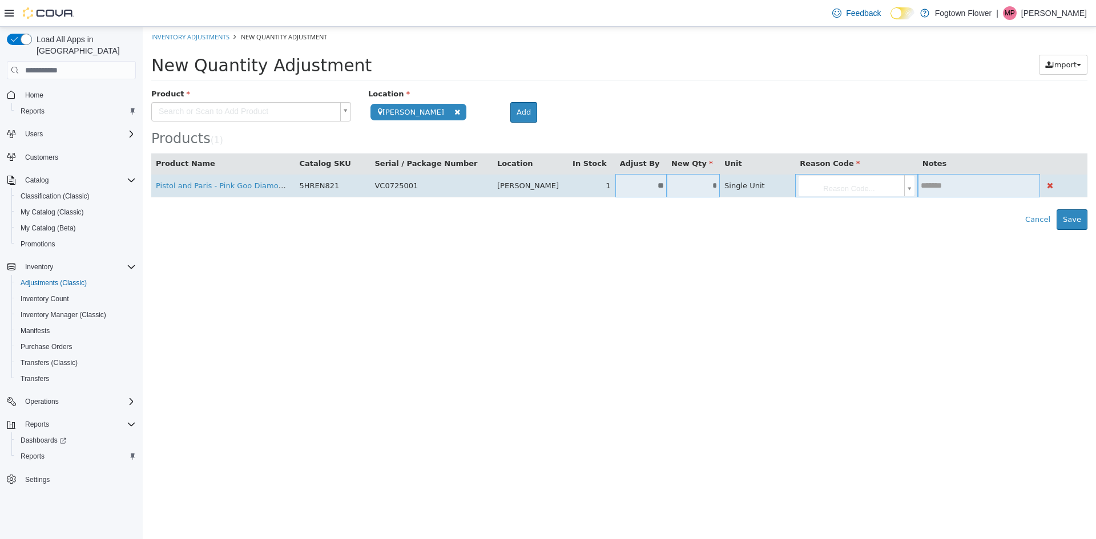
drag, startPoint x: 848, startPoint y: 184, endPoint x: 847, endPoint y: 201, distance: 16.6
click at [849, 185] on body "**********" at bounding box center [619, 128] width 953 height 203
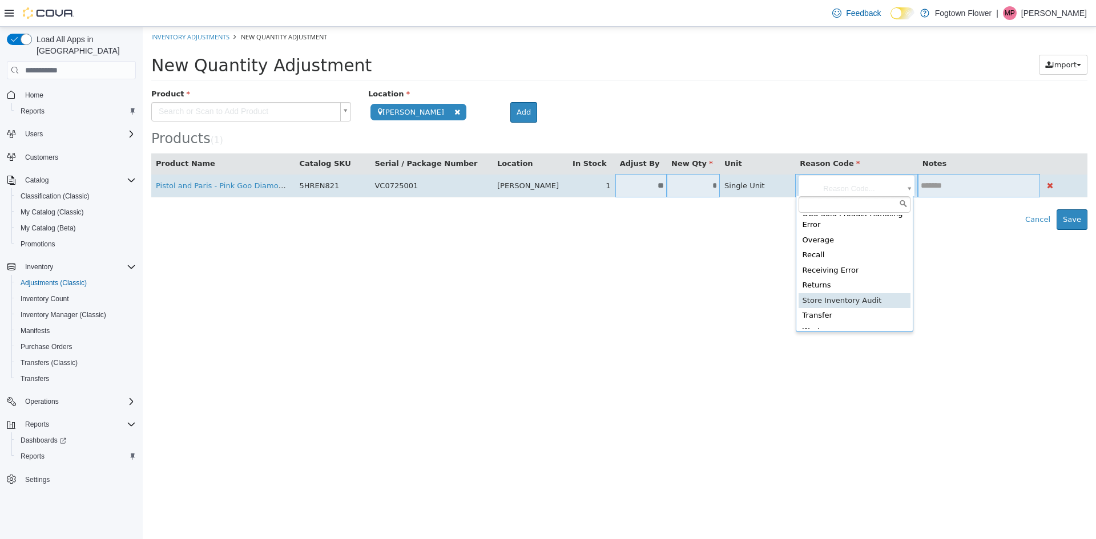
scroll to position [203, 0]
type input "**********"
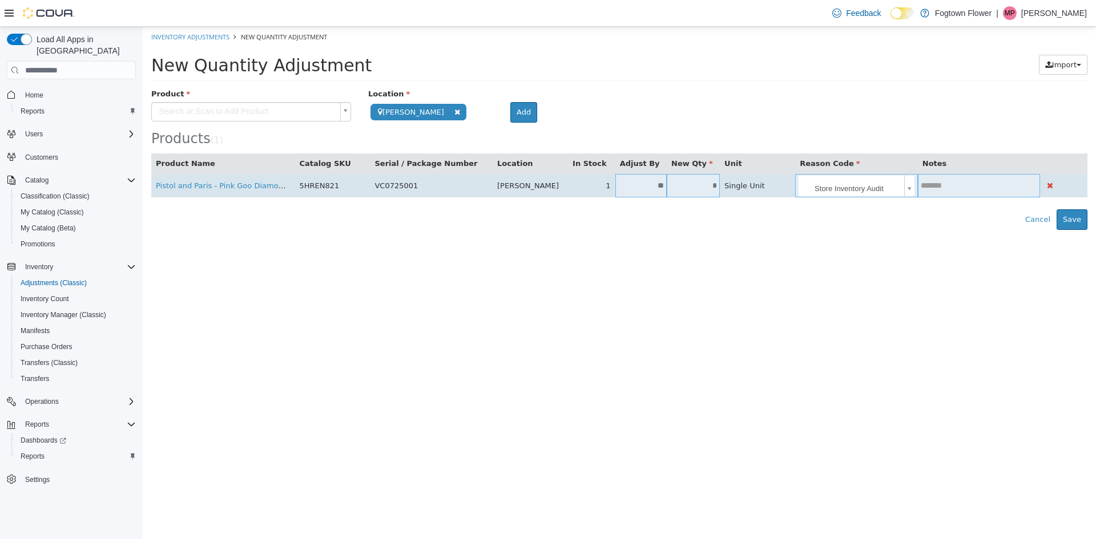
click at [932, 184] on input "text" at bounding box center [979, 185] width 123 height 9
click at [956, 189] on input "*****" at bounding box center [979, 185] width 123 height 9
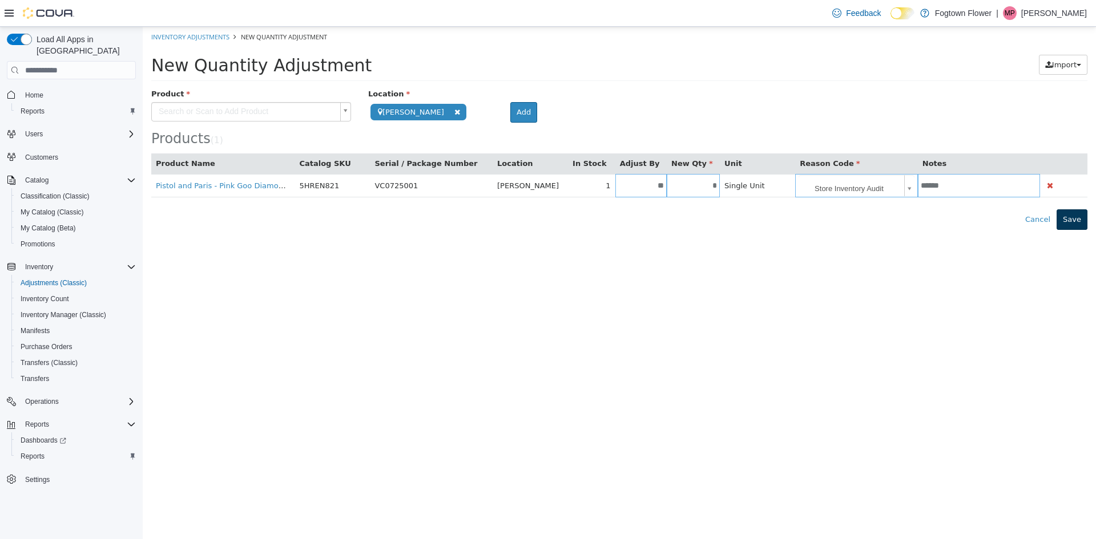
type input "******"
click at [1074, 214] on button "Save" at bounding box center [1071, 219] width 31 height 21
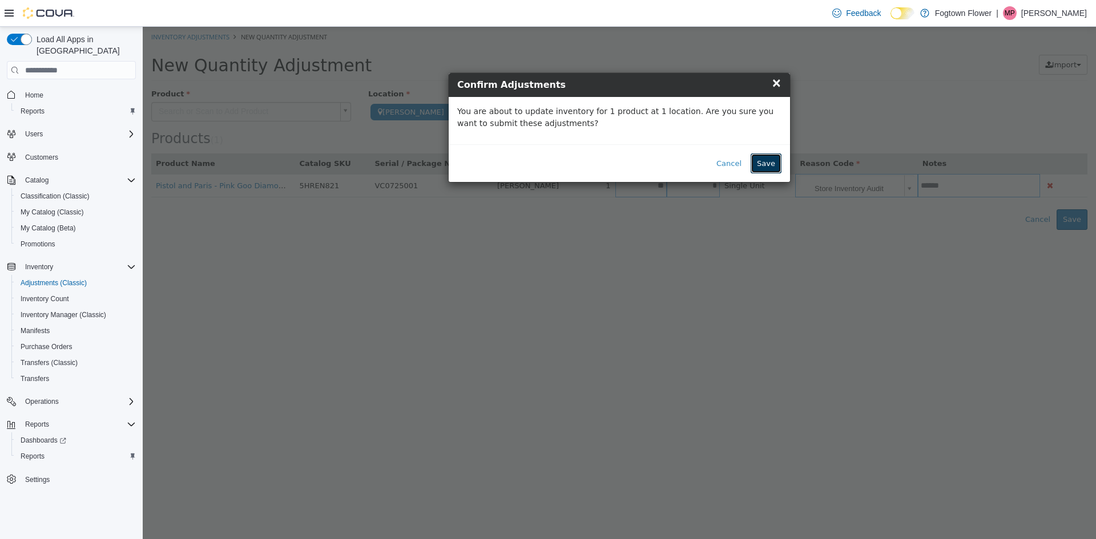
click at [772, 156] on button "Save" at bounding box center [765, 163] width 31 height 21
